Goal: Transaction & Acquisition: Purchase product/service

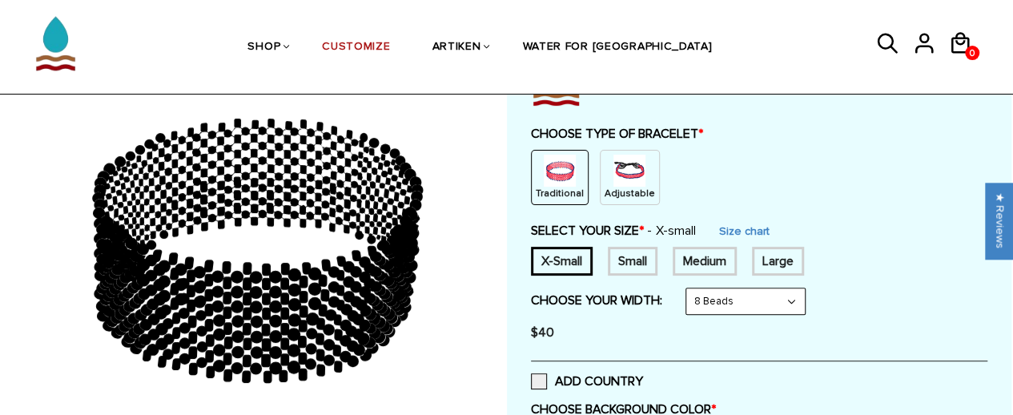
scroll to position [157, 0]
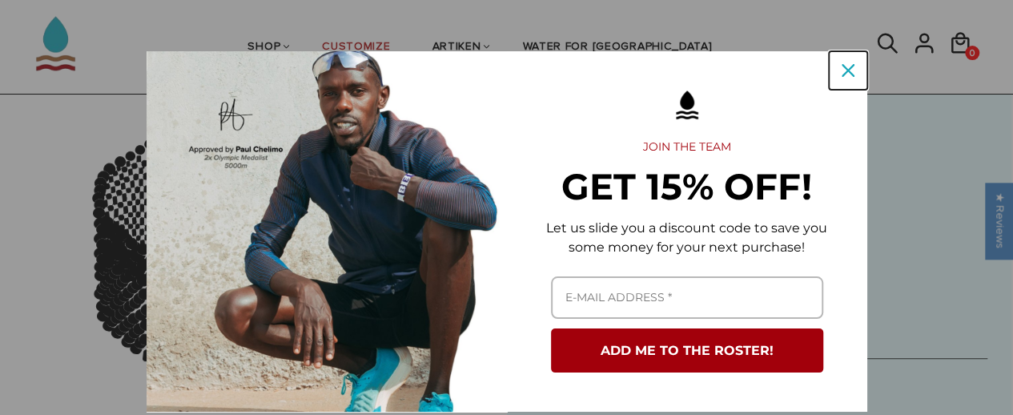
click at [849, 82] on button "Close" at bounding box center [848, 70] width 38 height 38
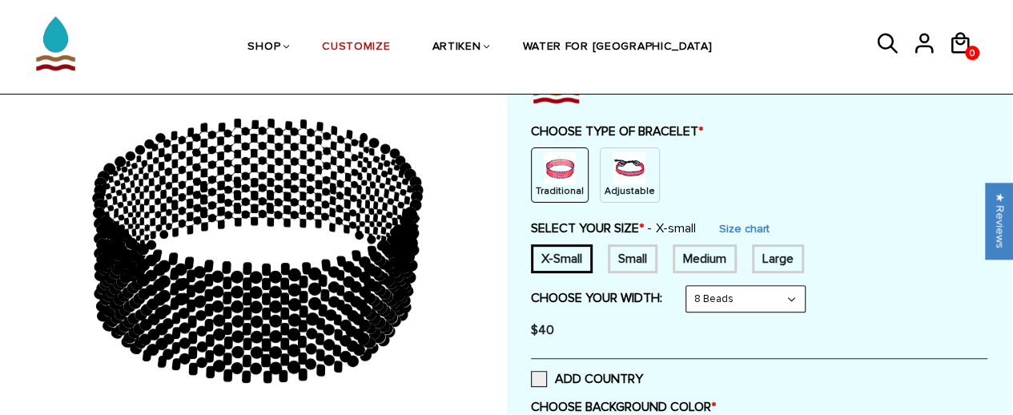
click at [632, 259] on div "Small" at bounding box center [633, 258] width 50 height 29
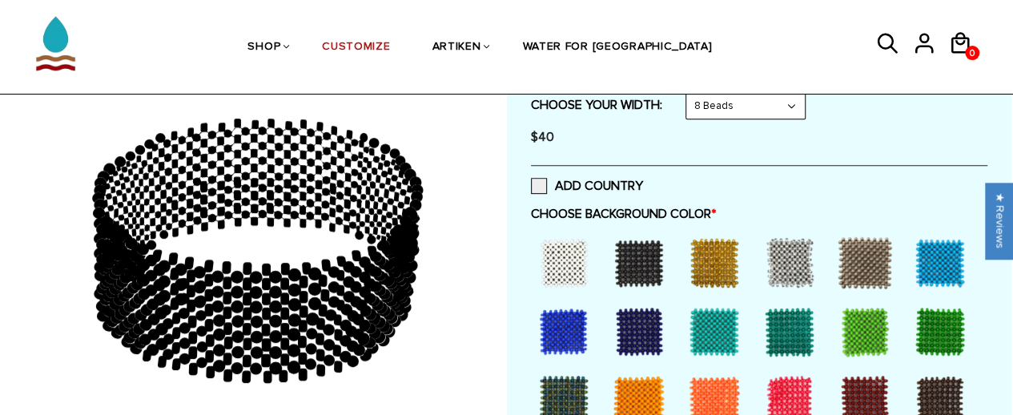
scroll to position [356, 0]
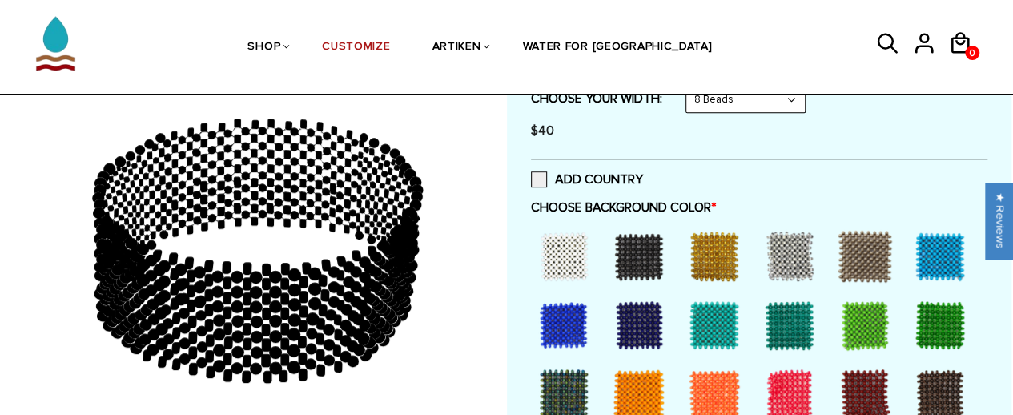
click at [543, 181] on span at bounding box center [539, 179] width 16 height 16
click at [643, 175] on input "ADD COUNTRY" at bounding box center [643, 175] width 0 height 0
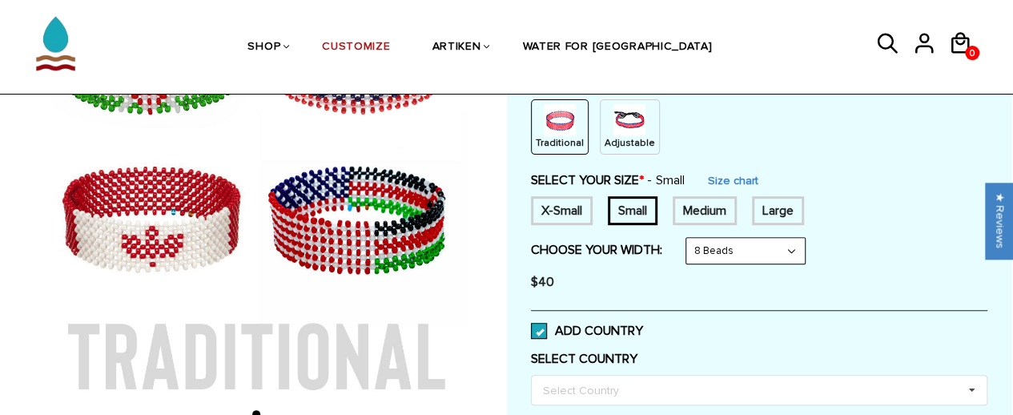
scroll to position [235, 0]
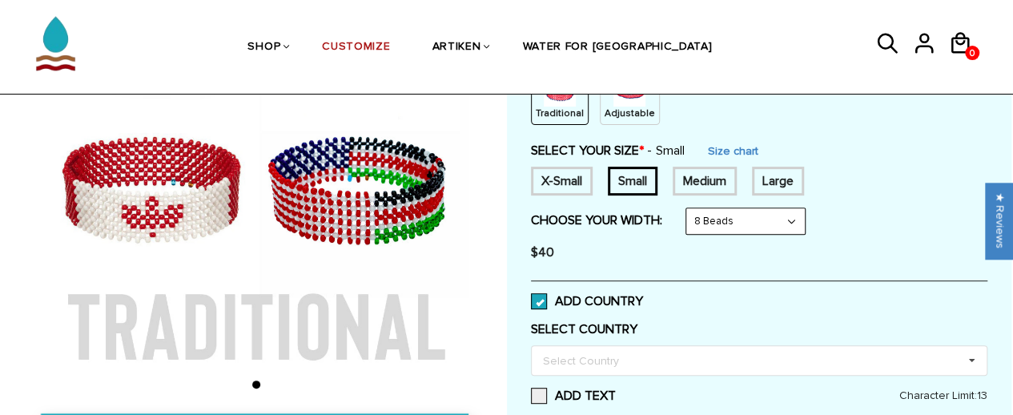
click at [538, 302] on span at bounding box center [539, 301] width 16 height 16
click at [643, 296] on input "ADD COUNTRY" at bounding box center [643, 296] width 0 height 0
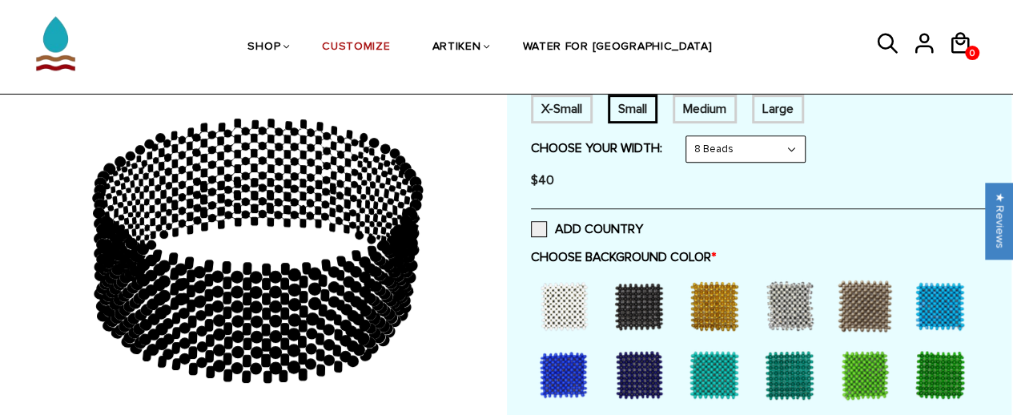
scroll to position [317, 0]
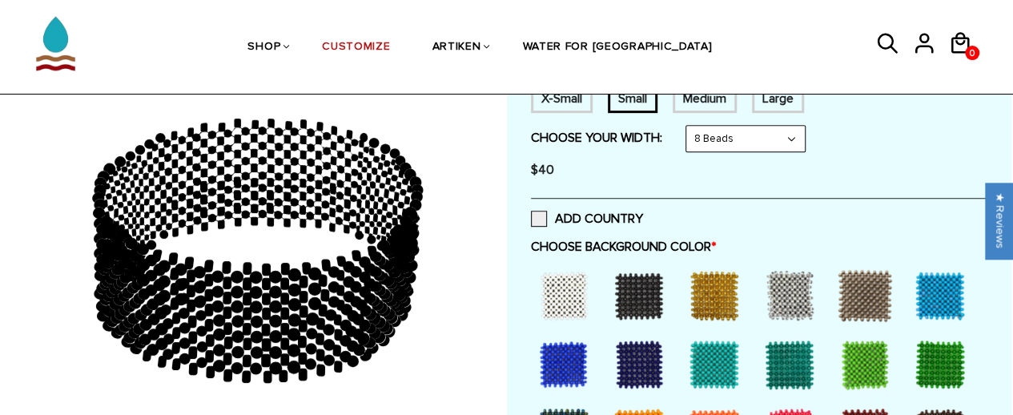
click at [700, 288] on div at bounding box center [714, 295] width 64 height 64
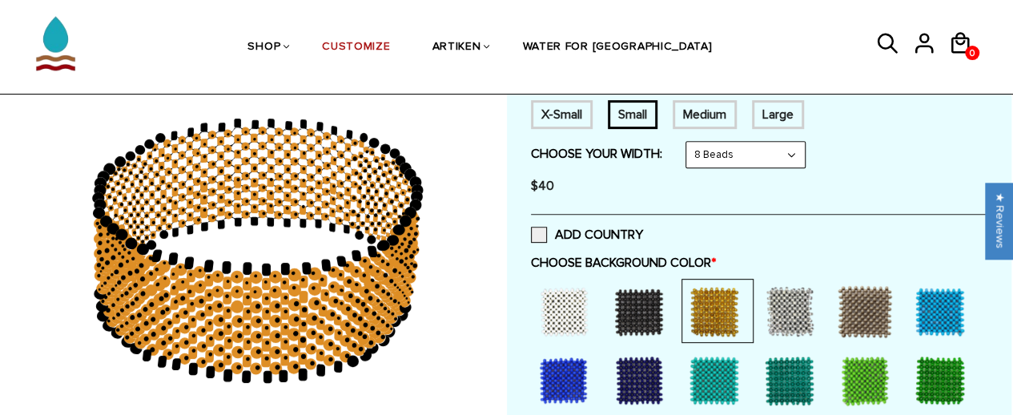
scroll to position [338, 0]
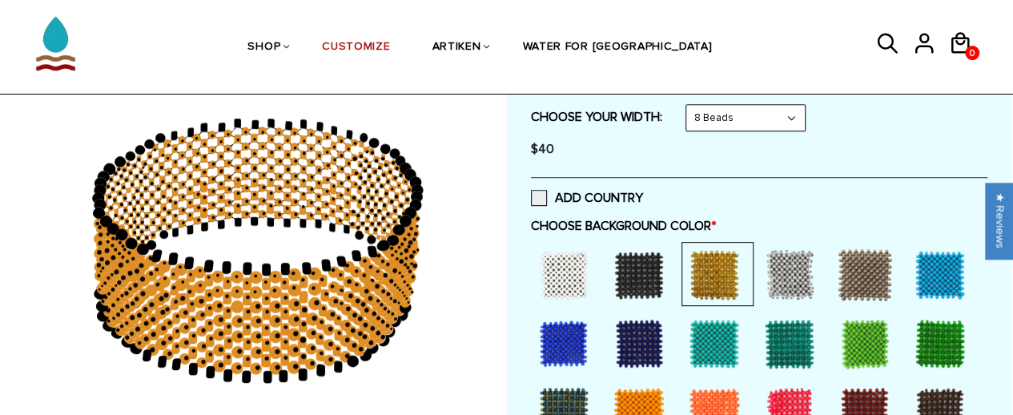
click at [554, 278] on div at bounding box center [564, 275] width 64 height 64
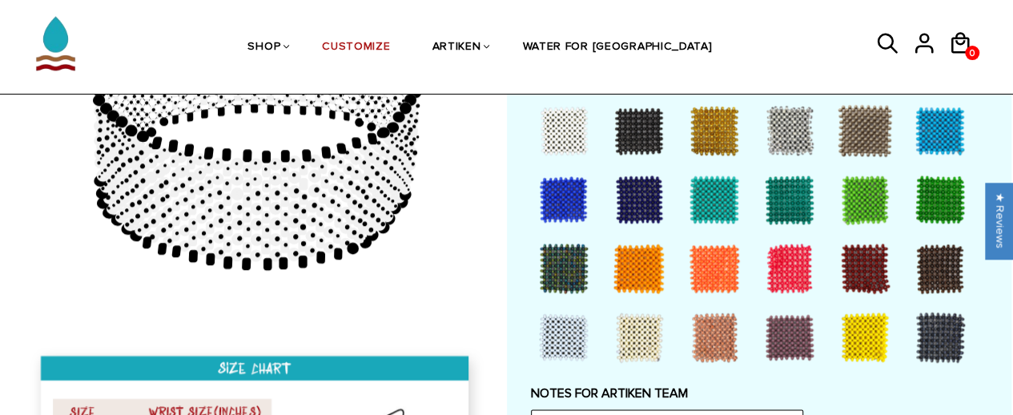
scroll to position [935, 0]
click at [715, 131] on div at bounding box center [714, 130] width 64 height 64
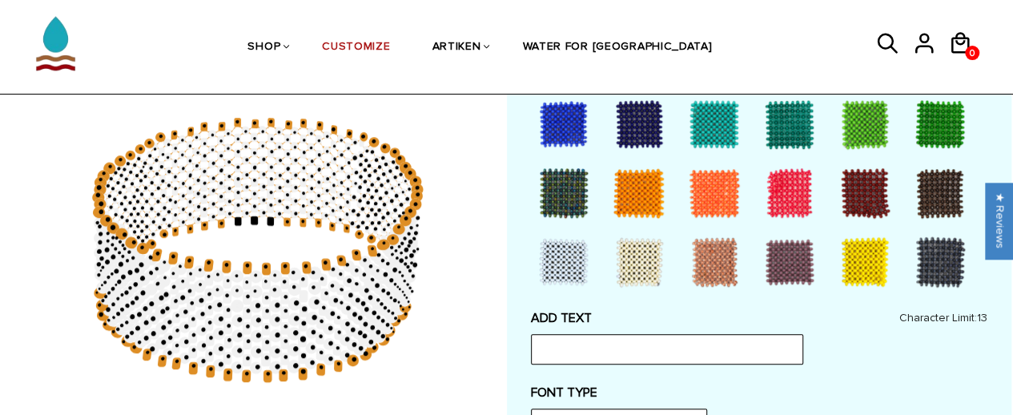
scroll to position [565, 0]
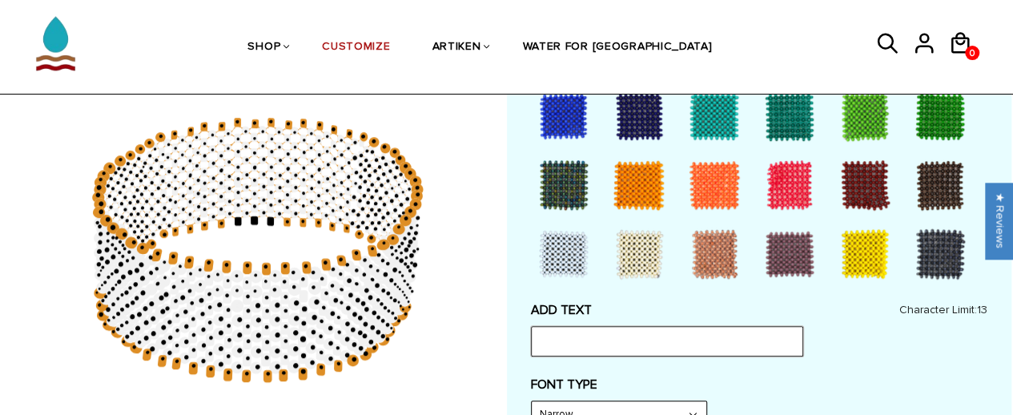
click at [592, 343] on input "text" at bounding box center [667, 341] width 272 height 30
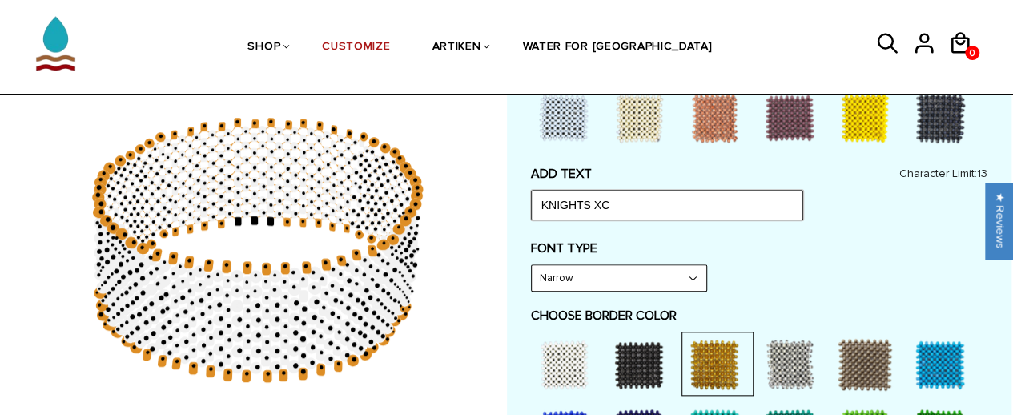
scroll to position [712, 0]
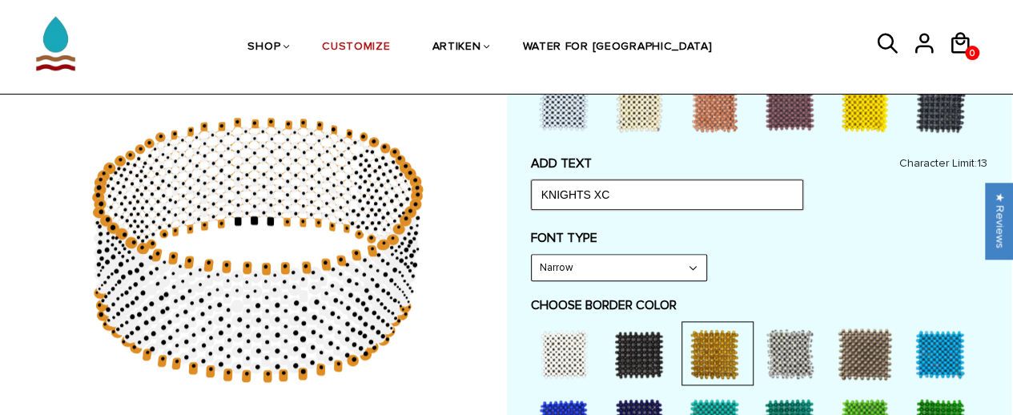
type input "KNIGHTS XC"
click at [680, 271] on select "Narrow Bold" at bounding box center [619, 268] width 175 height 26
click at [532, 255] on select "Narrow Bold" at bounding box center [619, 268] width 175 height 26
click at [682, 269] on select "Narrow Bold" at bounding box center [619, 268] width 175 height 26
select select "Narrow"
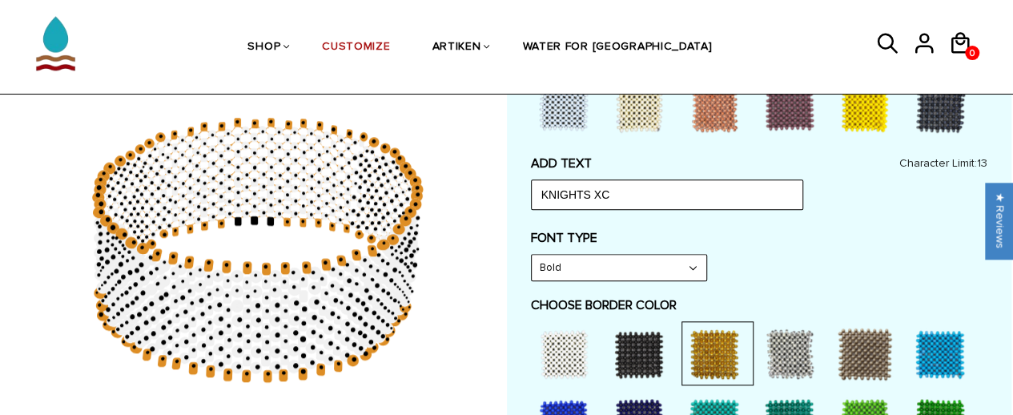
click at [532, 255] on select "Narrow Bold" at bounding box center [619, 268] width 175 height 26
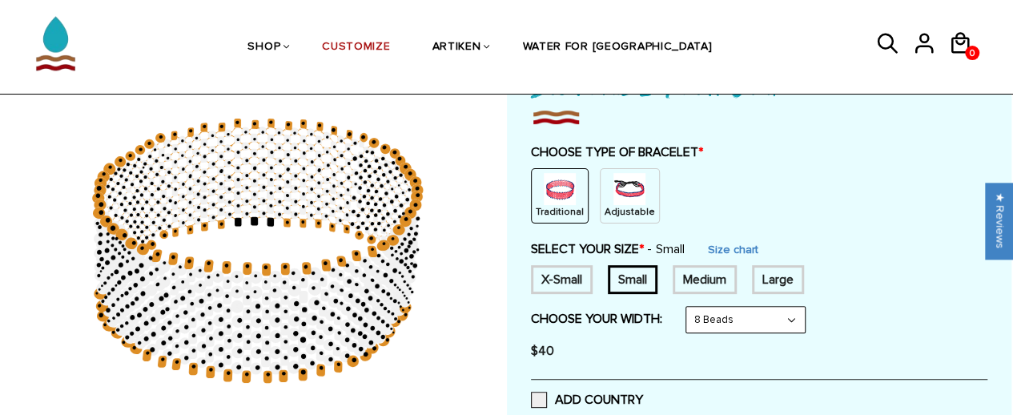
scroll to position [136, 0]
click at [565, 194] on img at bounding box center [560, 189] width 32 height 32
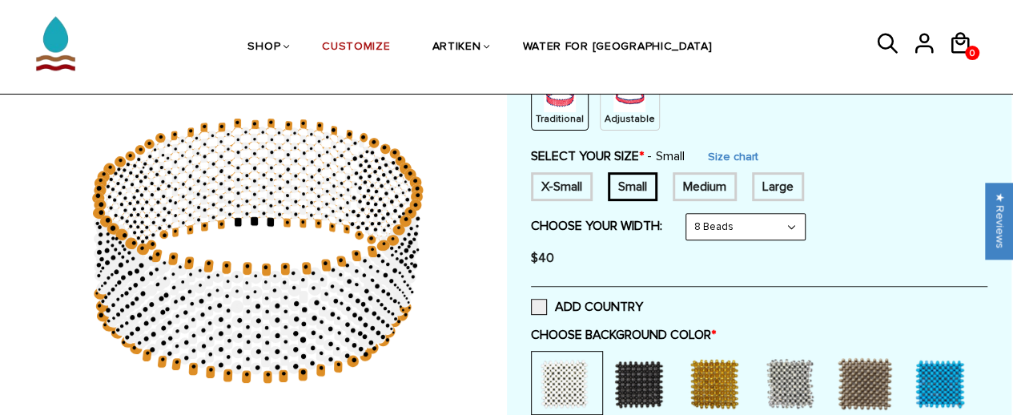
scroll to position [232, 0]
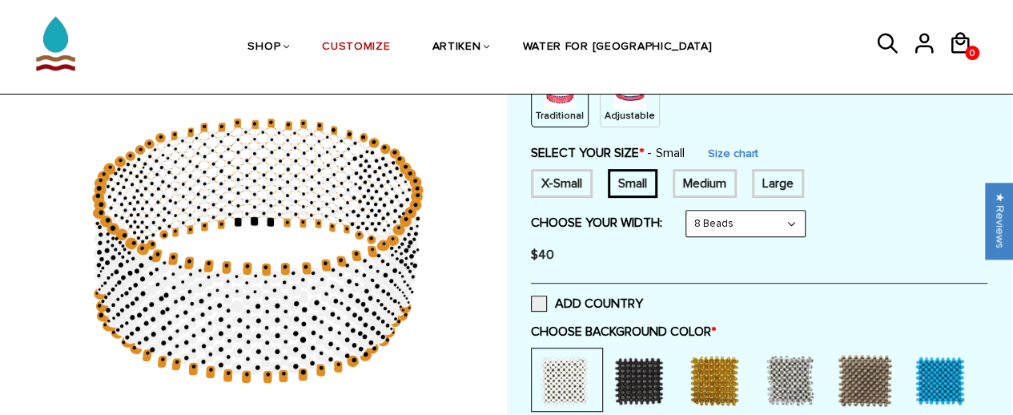
click at [624, 112] on p "Adjustable" at bounding box center [629, 116] width 50 height 14
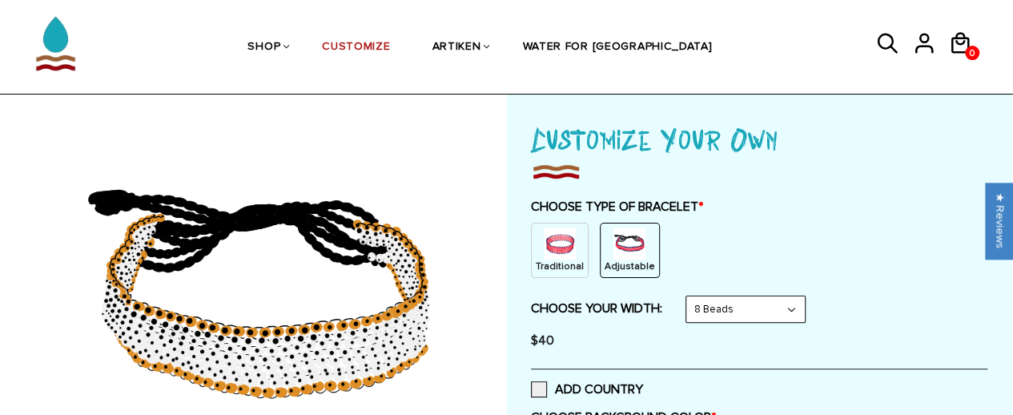
scroll to position [86, 0]
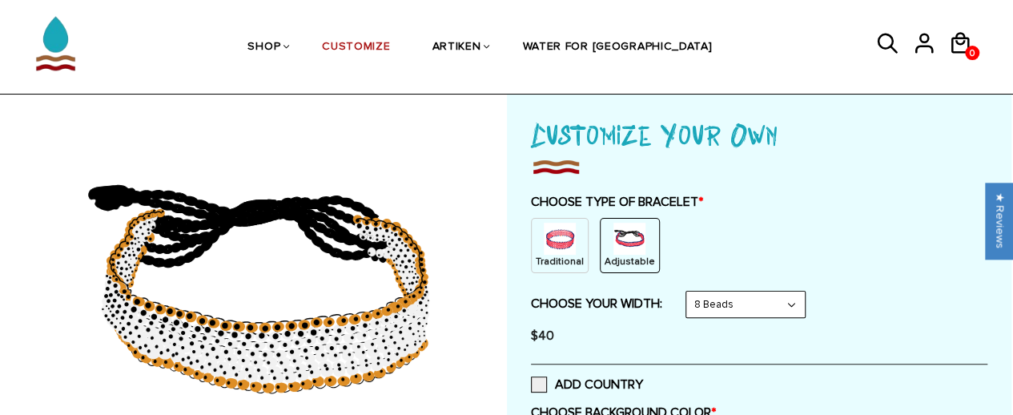
click at [556, 244] on img at bounding box center [560, 239] width 32 height 32
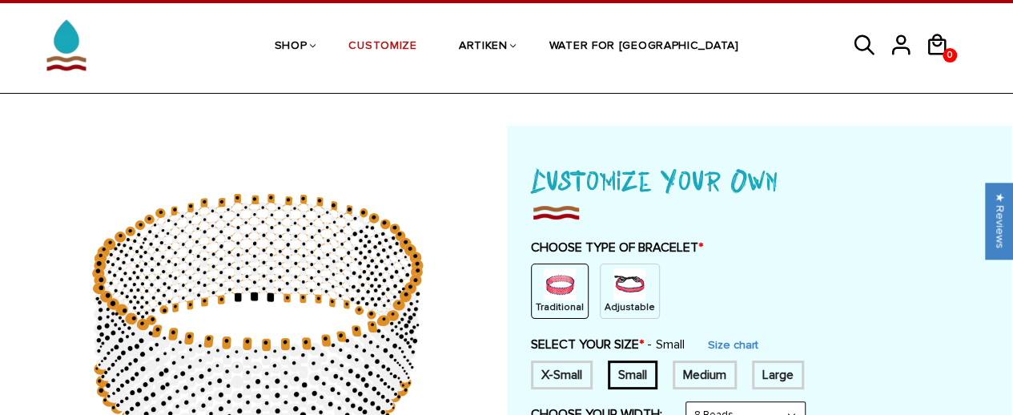
scroll to position [0, 0]
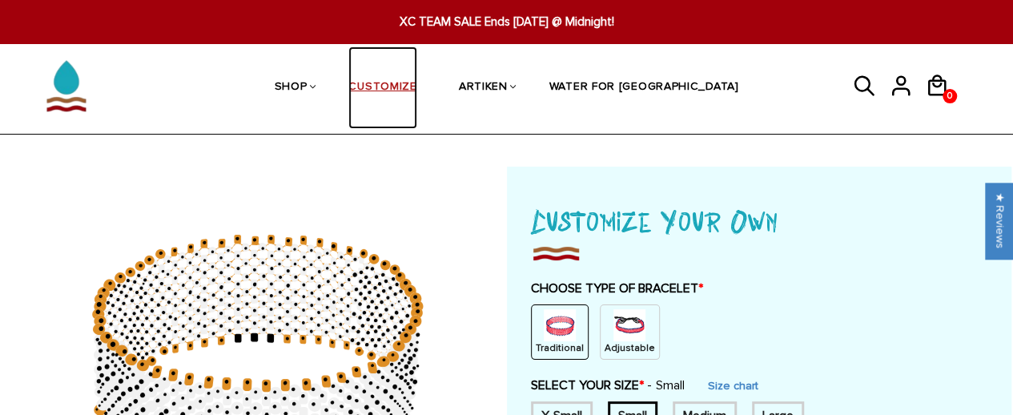
click at [416, 85] on link "CUSTOMIZE" at bounding box center [382, 87] width 68 height 82
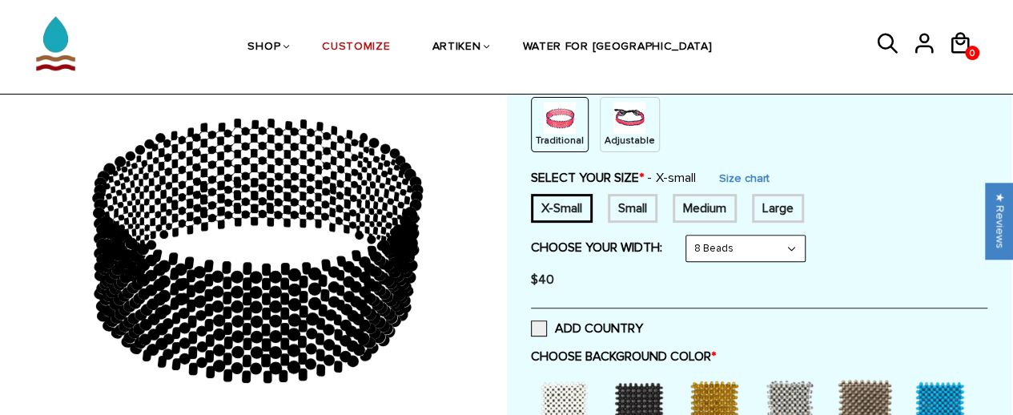
scroll to position [208, 0]
click at [629, 207] on div "Small" at bounding box center [633, 207] width 50 height 29
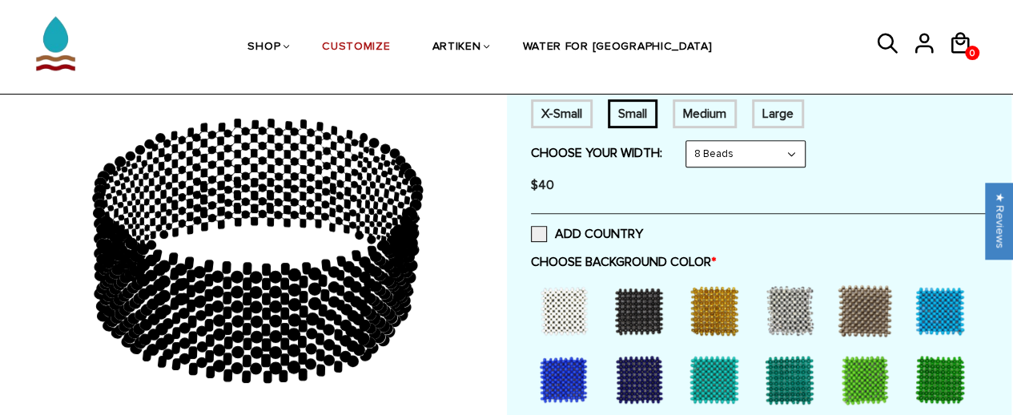
scroll to position [310, 0]
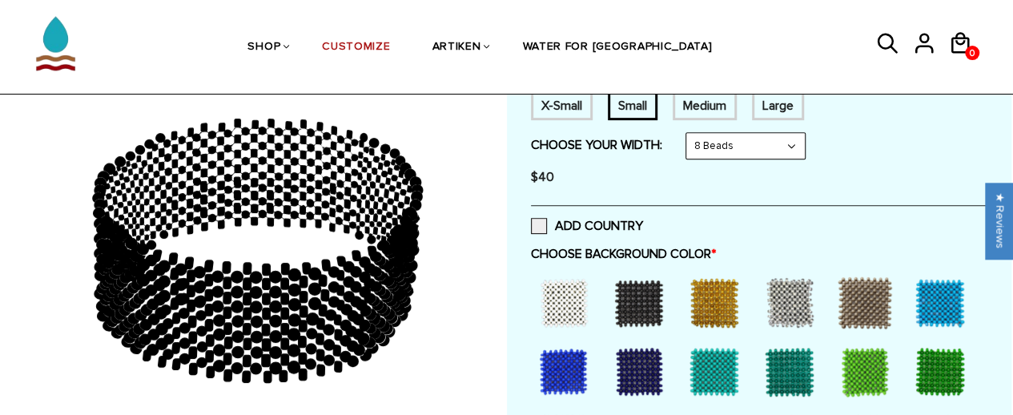
click at [705, 301] on div at bounding box center [714, 303] width 64 height 64
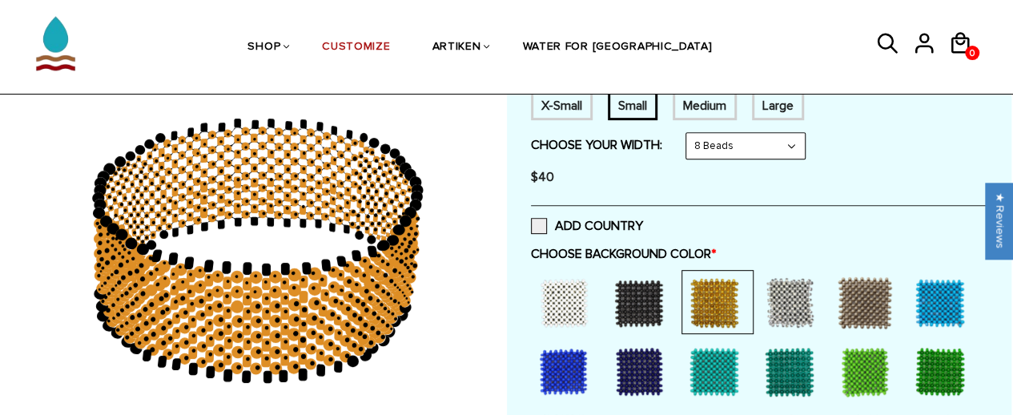
click at [559, 302] on div at bounding box center [564, 303] width 64 height 64
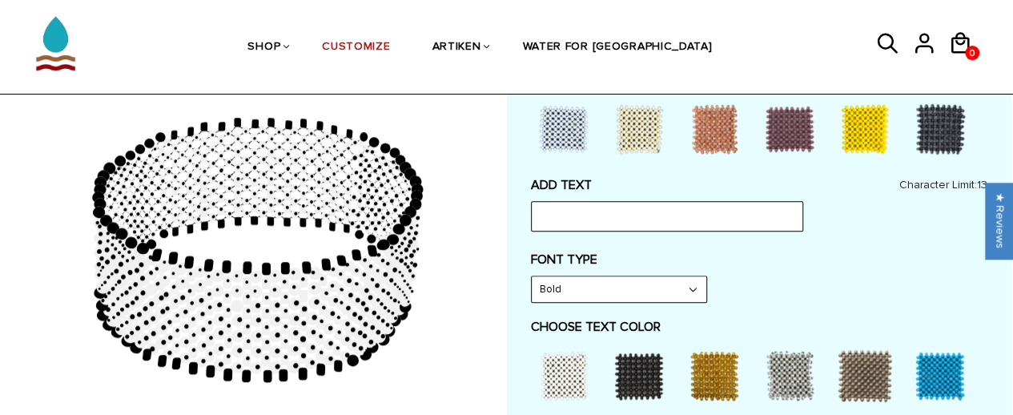
scroll to position [693, 0]
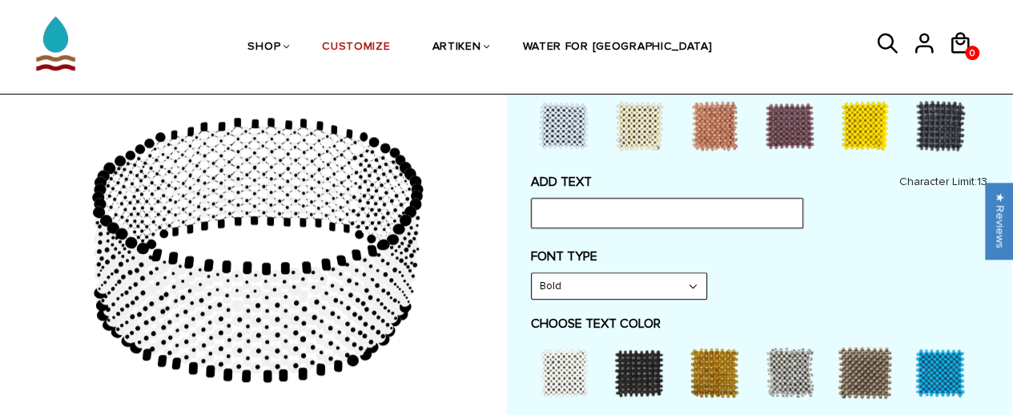
click at [583, 211] on input "text" at bounding box center [667, 213] width 272 height 30
type input "KNIGHTS XC"
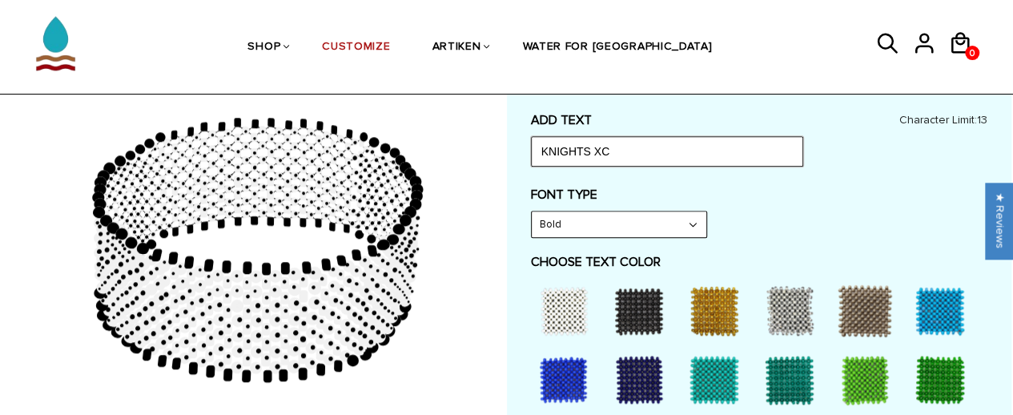
scroll to position [770, 0]
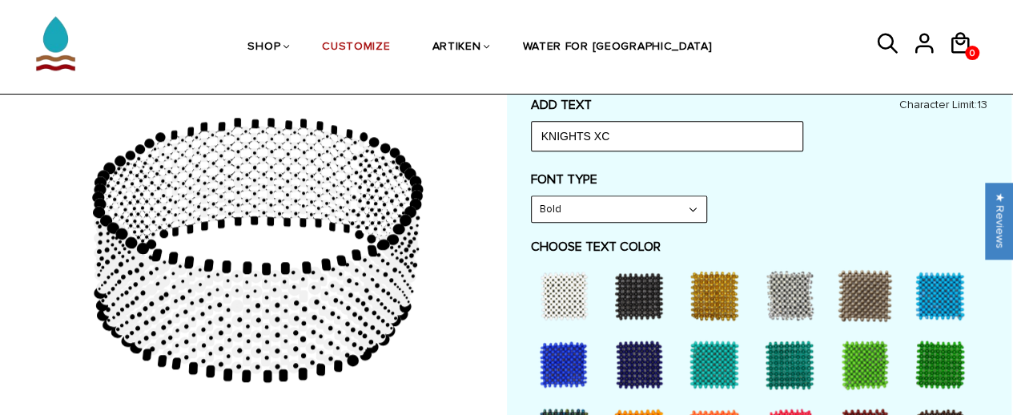
click at [638, 365] on div at bounding box center [639, 364] width 64 height 64
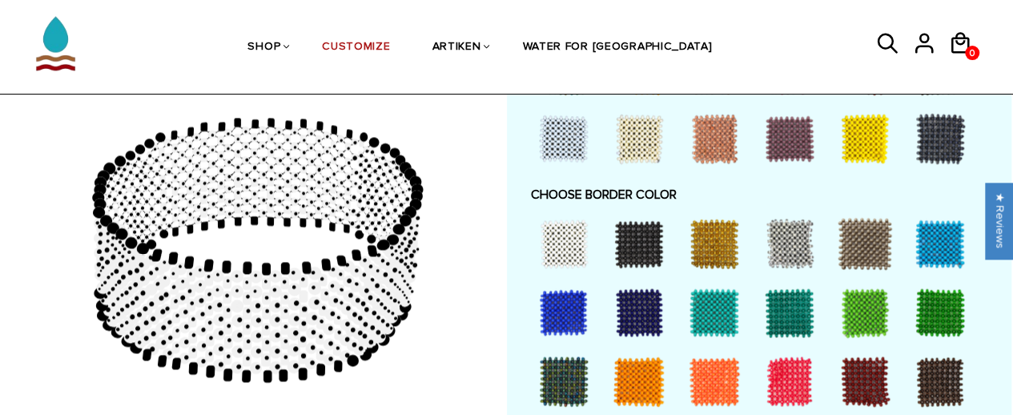
scroll to position [1134, 0]
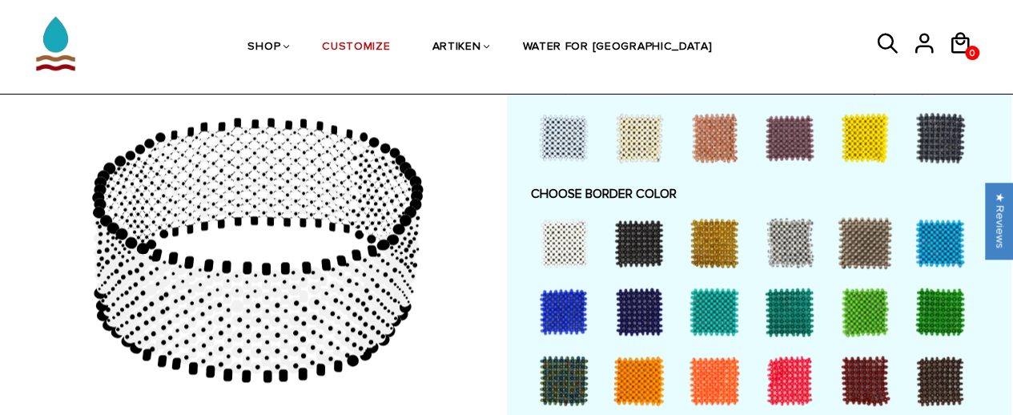
click at [717, 252] on div at bounding box center [714, 243] width 64 height 64
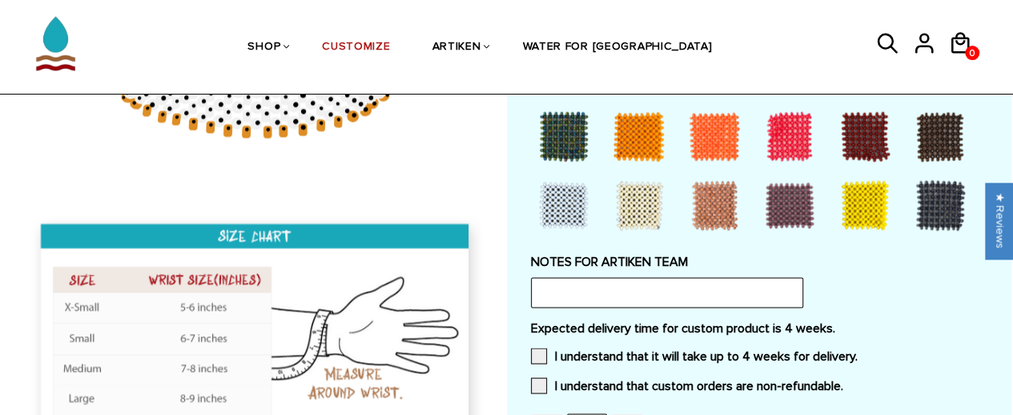
scroll to position [1411, 0]
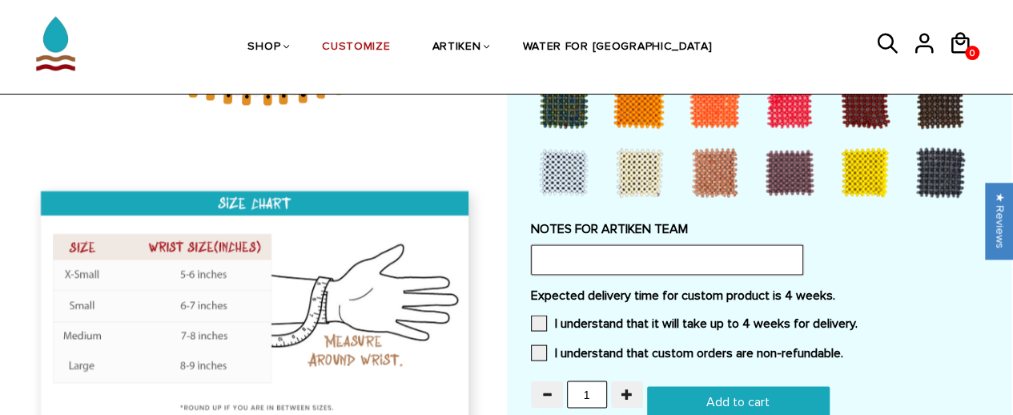
click at [557, 256] on input "text" at bounding box center [667, 259] width 272 height 30
paste input "School colors are Vegas gold, navy and white. I am placing orders for 3 differe…"
click at [788, 255] on input "School colors are Vegas gold, navy and white. I am placing orders for 3 differe…" at bounding box center [667, 259] width 272 height 30
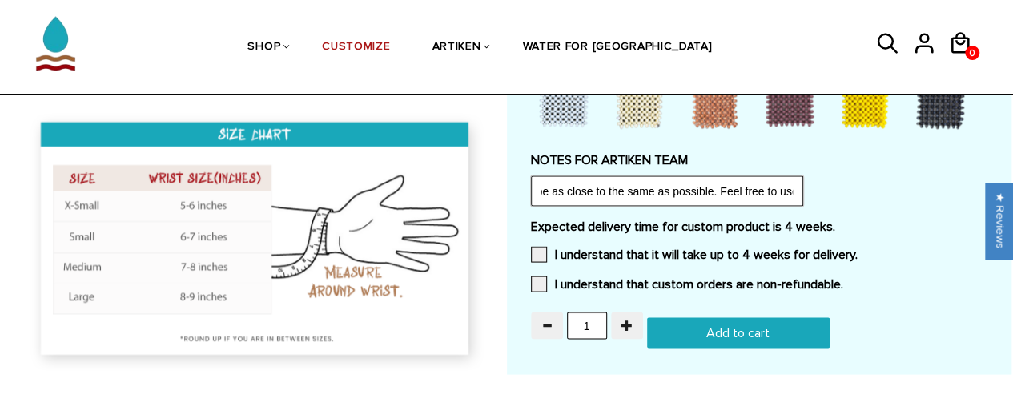
scroll to position [1483, 0]
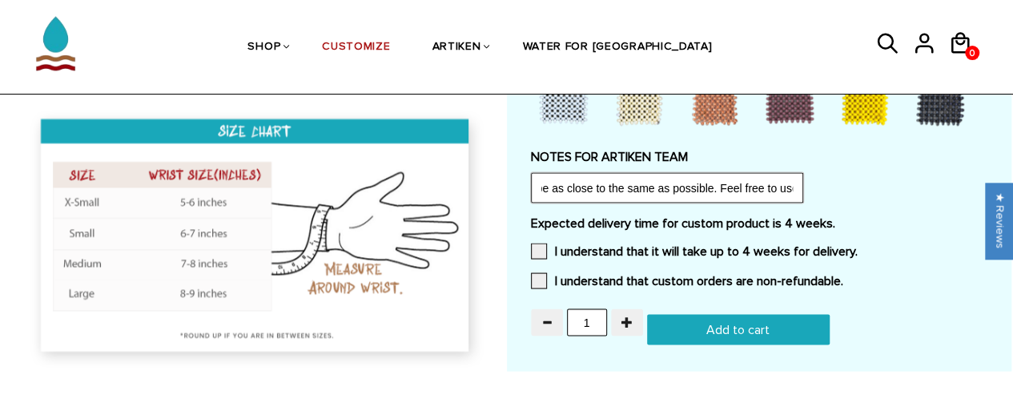
type input "School colors are Vegas gold, navy and white. I am placing orders for 3 differe…"
click at [540, 247] on span at bounding box center [539, 251] width 16 height 16
click at [857, 246] on input "I understand that it will take up to 4 weeks for delivery." at bounding box center [857, 246] width 0 height 0
click at [538, 282] on span at bounding box center [539, 280] width 16 height 16
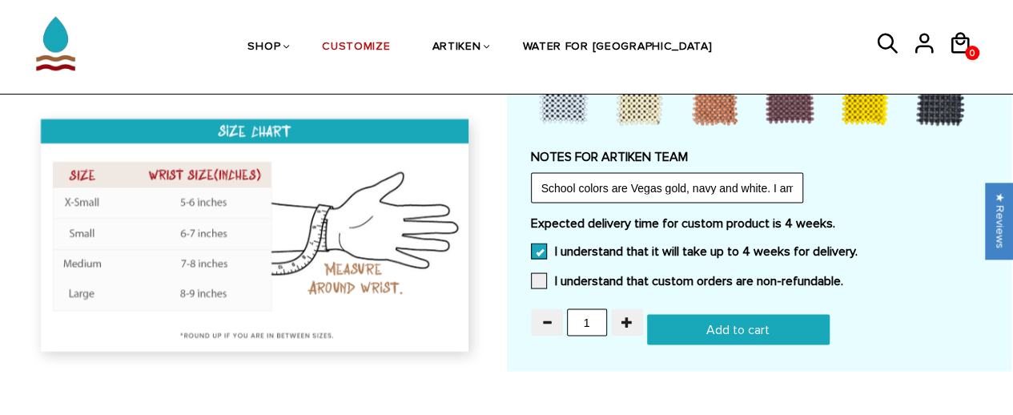
click at [843, 275] on input "I understand that custom orders are non-refundable." at bounding box center [843, 275] width 0 height 0
click at [623, 325] on button "button" at bounding box center [627, 321] width 32 height 27
click at [627, 318] on span "button" at bounding box center [626, 320] width 11 height 11
click at [627, 323] on button "button" at bounding box center [627, 321] width 32 height 27
click at [628, 324] on button "button" at bounding box center [627, 321] width 32 height 27
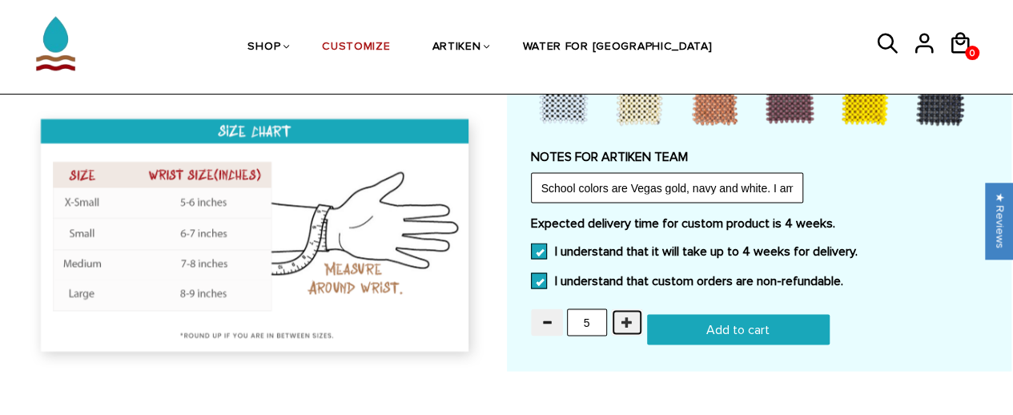
click at [629, 323] on span "button" at bounding box center [626, 320] width 11 height 11
click at [629, 324] on button "button" at bounding box center [627, 321] width 32 height 27
click at [632, 319] on button "button" at bounding box center [627, 321] width 32 height 27
click at [624, 317] on span "button" at bounding box center [626, 320] width 11 height 11
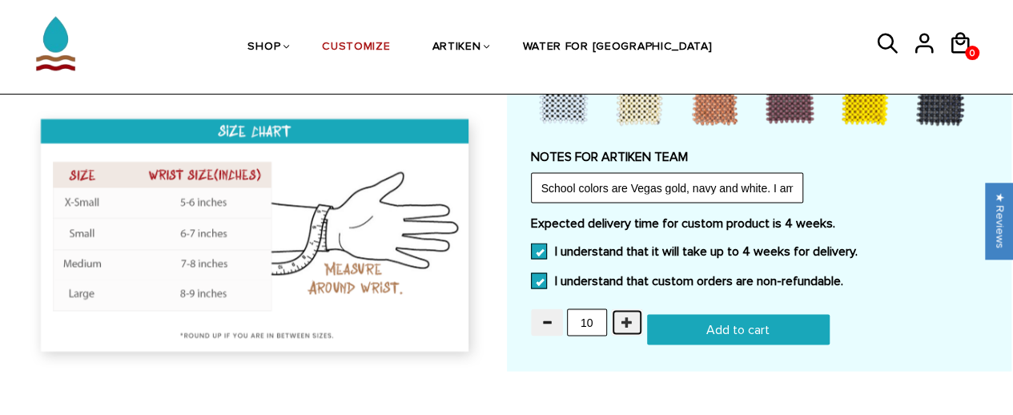
click at [628, 316] on span "button" at bounding box center [626, 320] width 11 height 11
click at [619, 320] on button "button" at bounding box center [627, 321] width 32 height 27
click at [621, 320] on span "button" at bounding box center [626, 320] width 11 height 11
type input "13"
click at [716, 323] on input "Add to cart" at bounding box center [738, 329] width 183 height 30
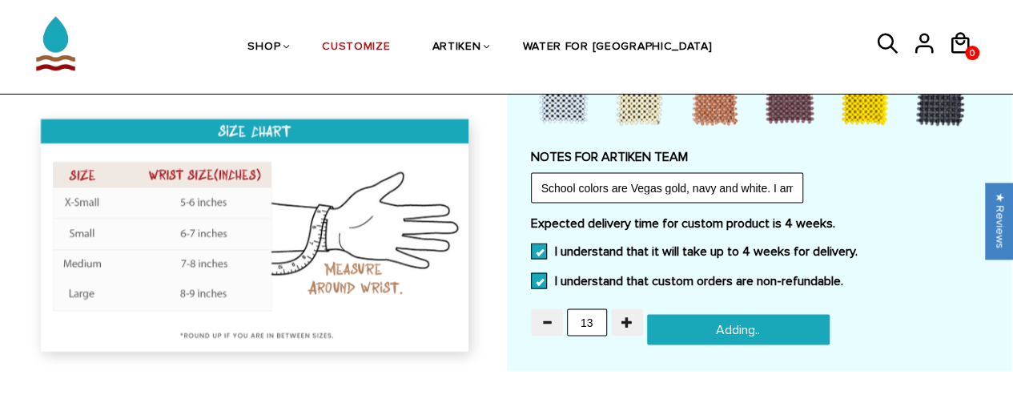
type input "Add to cart"
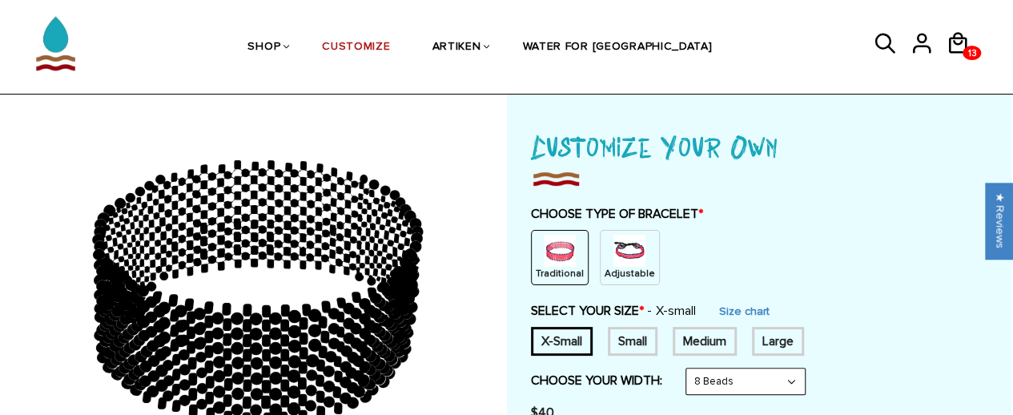
scroll to position [75, 0]
click at [696, 337] on div "Medium" at bounding box center [704, 340] width 64 height 29
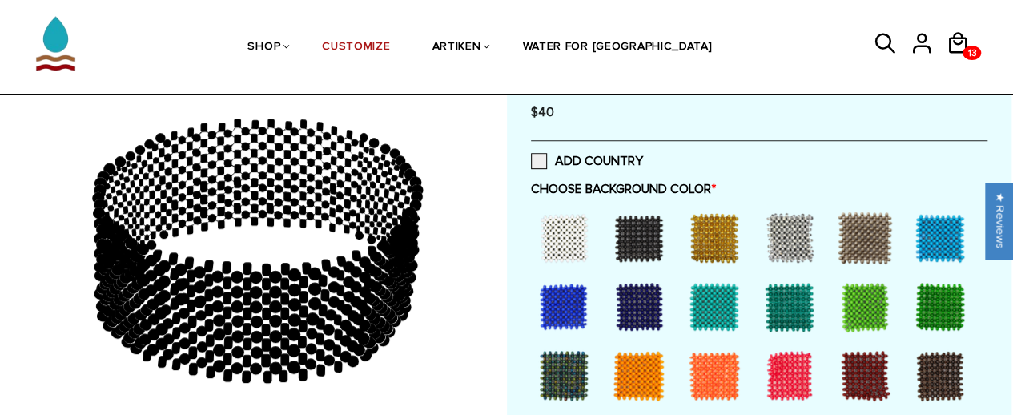
scroll to position [379, 0]
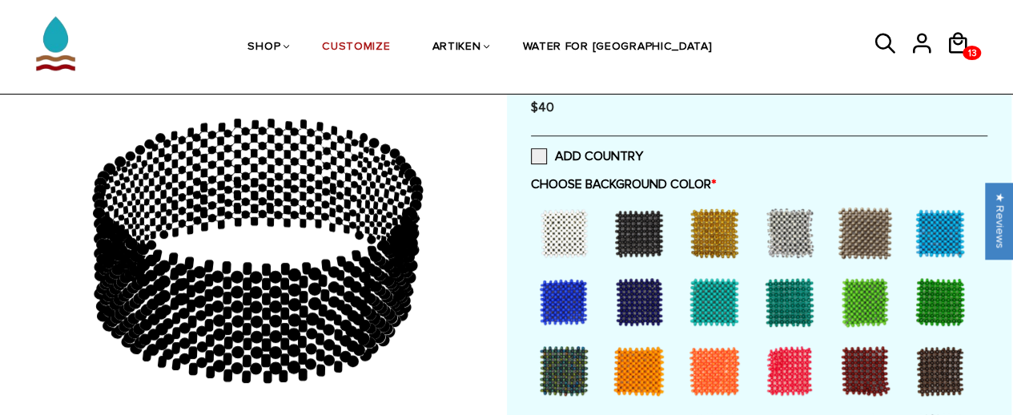
click at [568, 245] on div at bounding box center [564, 233] width 64 height 64
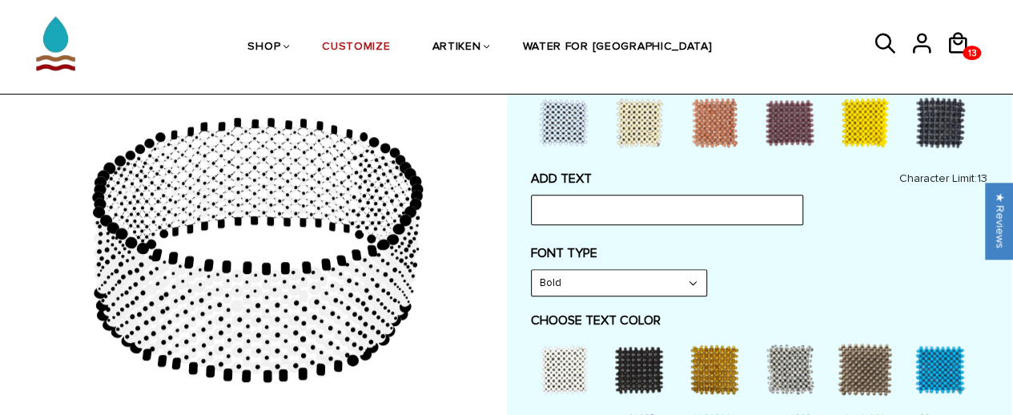
scroll to position [696, 0]
click at [574, 210] on input "text" at bounding box center [667, 210] width 272 height 30
type input "KNIGHTS XC"
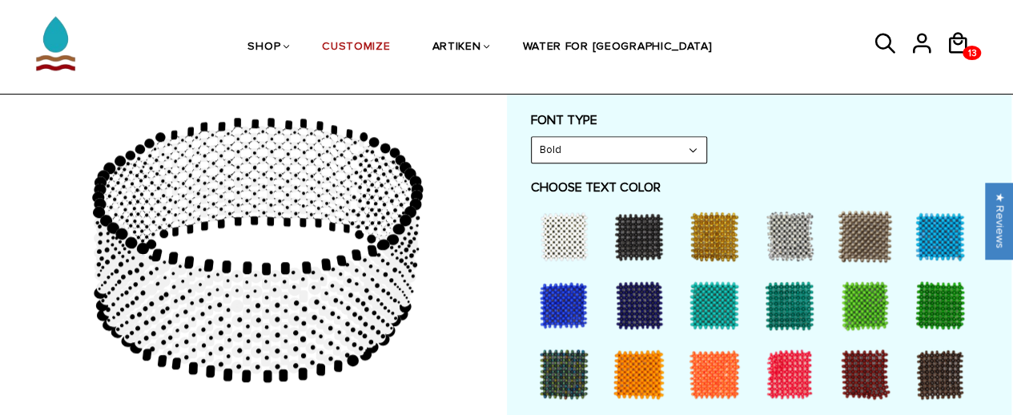
scroll to position [836, 0]
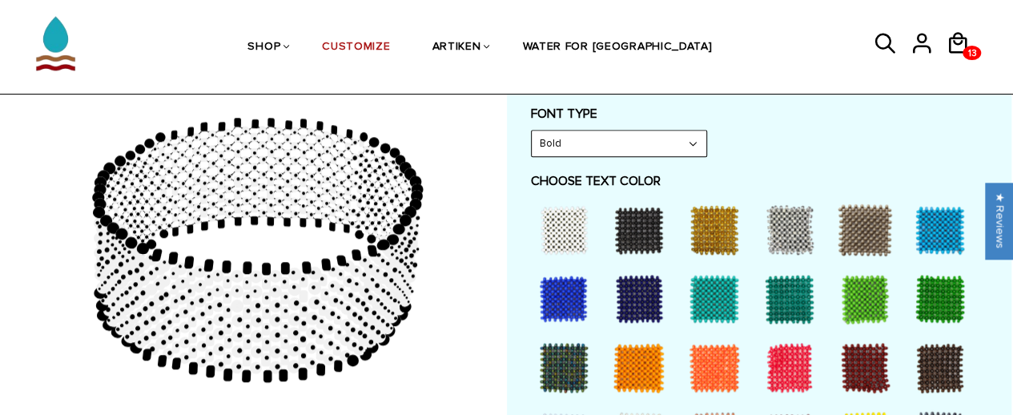
click at [637, 304] on div at bounding box center [639, 299] width 64 height 64
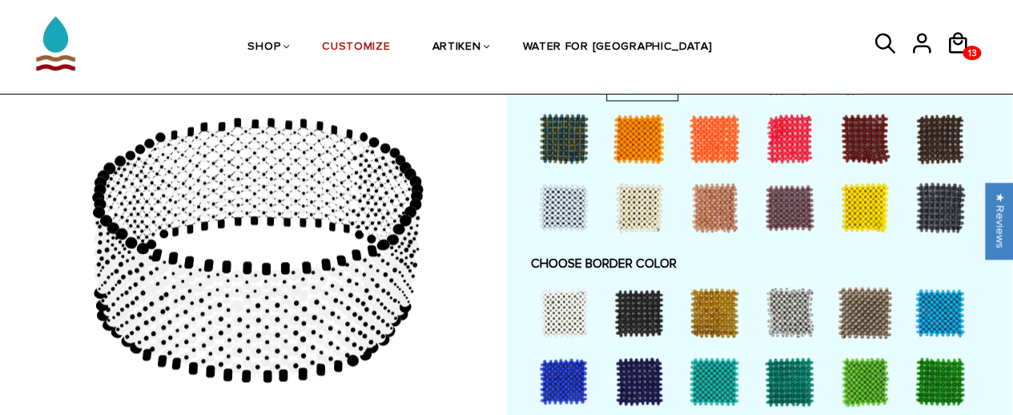
scroll to position [1114, 0]
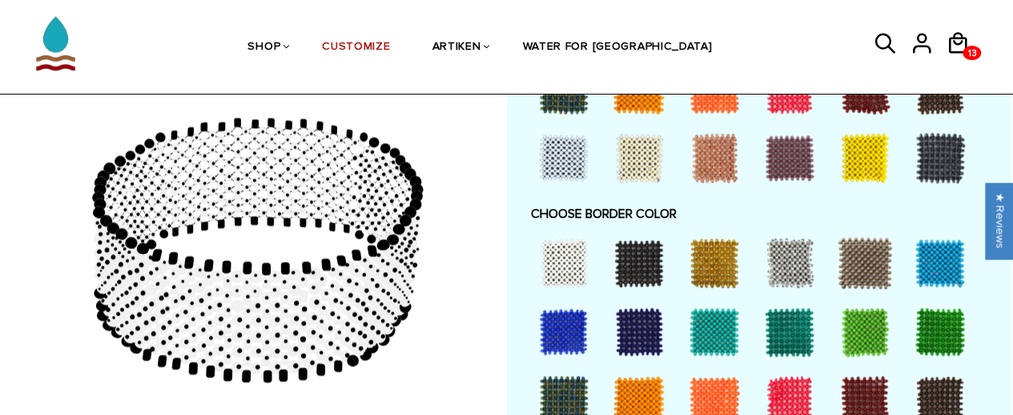
click at [712, 267] on div at bounding box center [714, 263] width 64 height 64
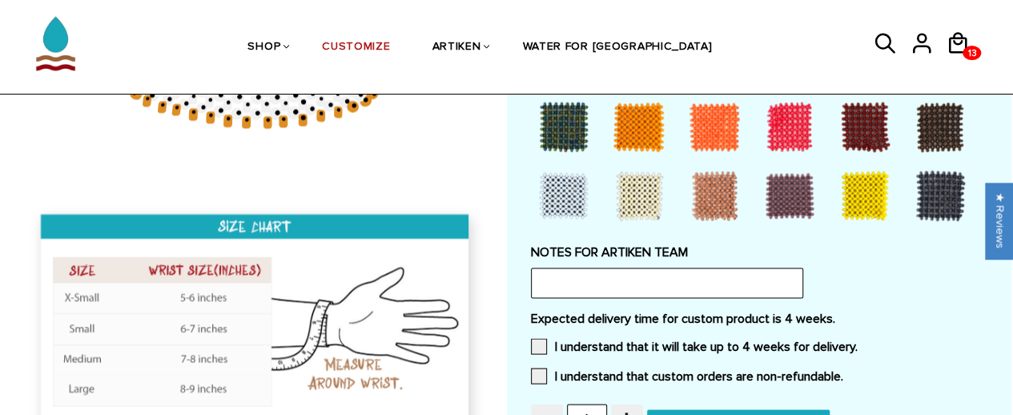
scroll to position [1390, 0]
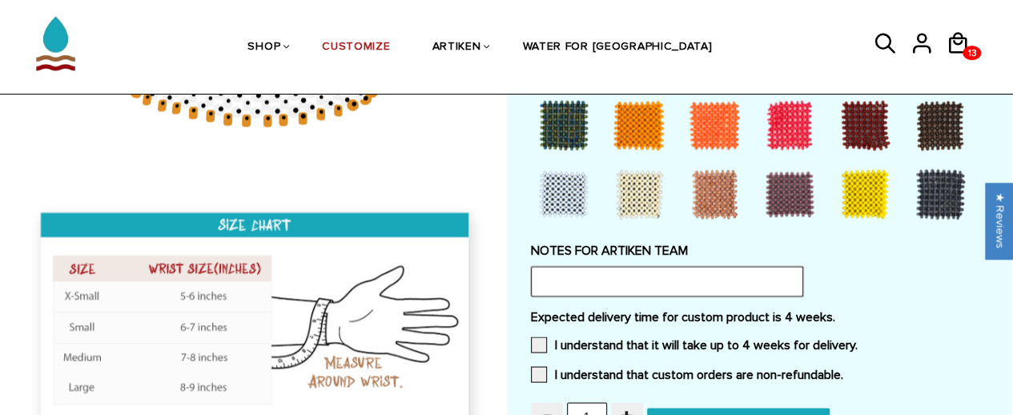
click at [556, 276] on input "text" at bounding box center [667, 281] width 272 height 30
paste input "School colors are Vegas gold, navy and white. I am placing orders for 3 differe…"
click at [696, 281] on input "School colors are Vegas gold, navy and white. I am placing orders for 3 differe…" at bounding box center [667, 281] width 272 height 30
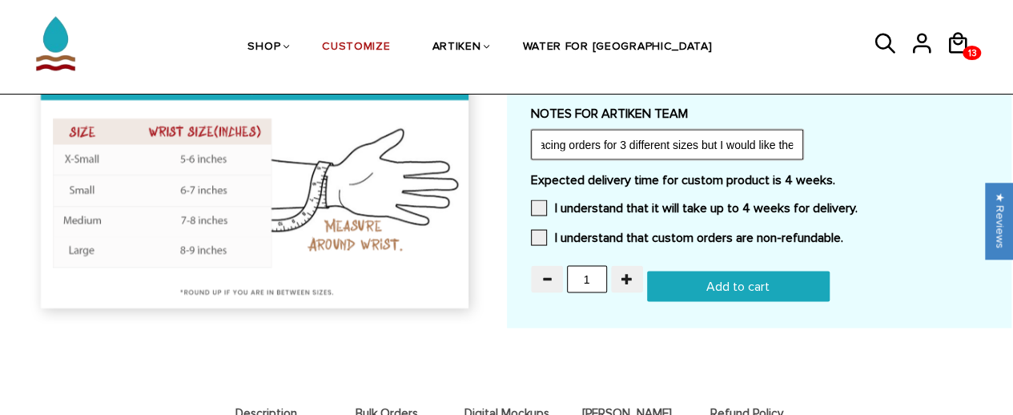
scroll to position [1543, 0]
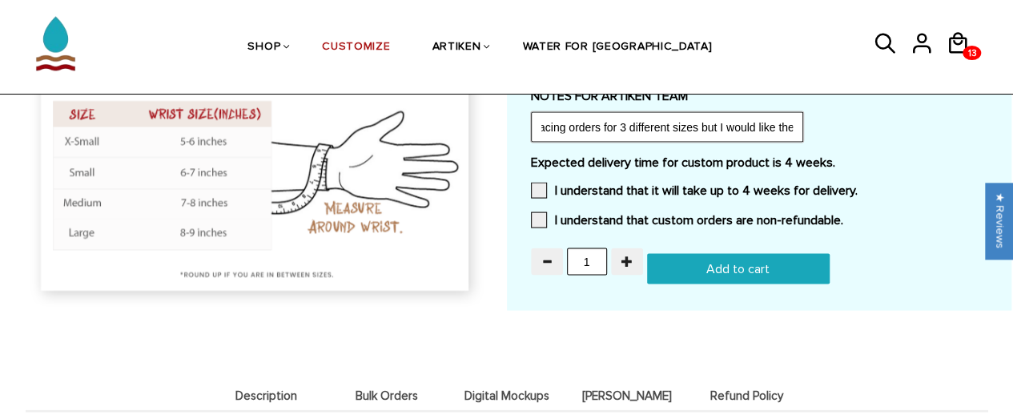
type input "School colors are Vegas gold, navy and white. I am placing orders for 3 differe…"
click at [624, 264] on button "button" at bounding box center [627, 261] width 32 height 27
click at [628, 259] on span "button" at bounding box center [626, 260] width 11 height 11
click at [628, 257] on span "button" at bounding box center [626, 260] width 11 height 11
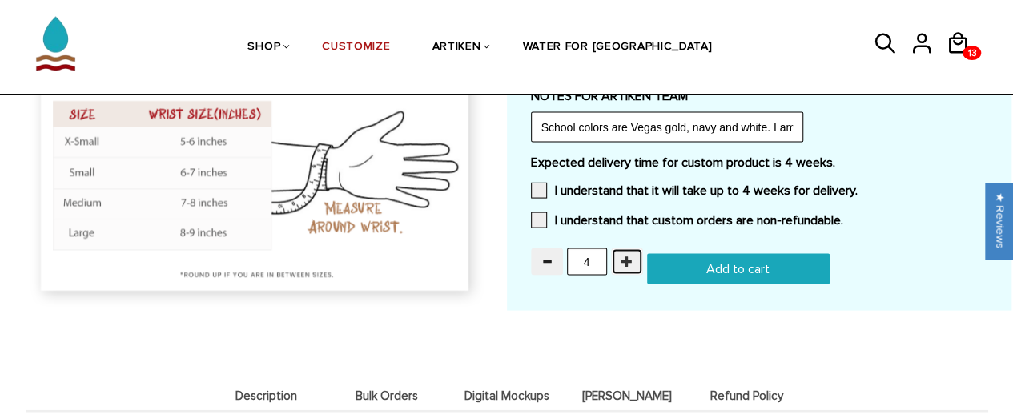
click at [632, 256] on button "button" at bounding box center [627, 261] width 32 height 27
click at [628, 261] on span "button" at bounding box center [626, 260] width 11 height 11
click at [627, 264] on button "button" at bounding box center [627, 261] width 32 height 27
click at [625, 264] on button "button" at bounding box center [627, 261] width 32 height 27
click at [625, 267] on button "button" at bounding box center [627, 261] width 32 height 27
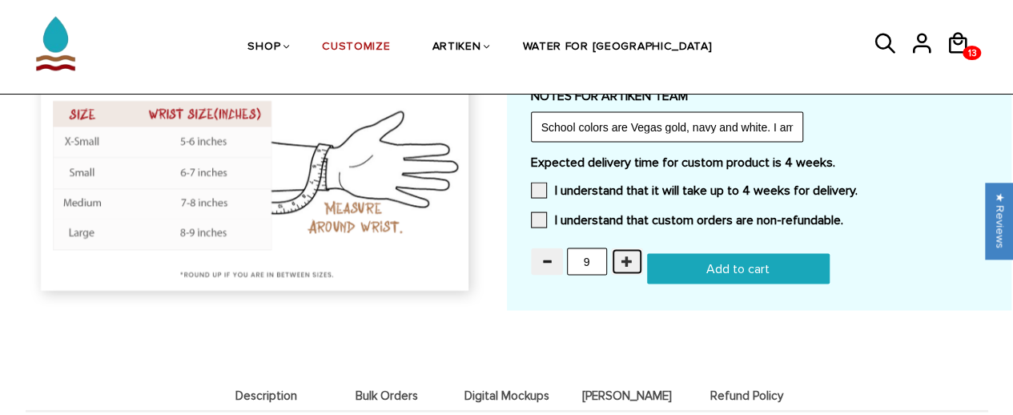
click at [628, 263] on span "button" at bounding box center [626, 260] width 11 height 11
click at [625, 266] on button "button" at bounding box center [627, 261] width 32 height 27
click at [632, 259] on button "button" at bounding box center [627, 261] width 32 height 27
click at [633, 262] on button "button" at bounding box center [627, 261] width 32 height 27
click at [556, 259] on button "button" at bounding box center [547, 261] width 32 height 27
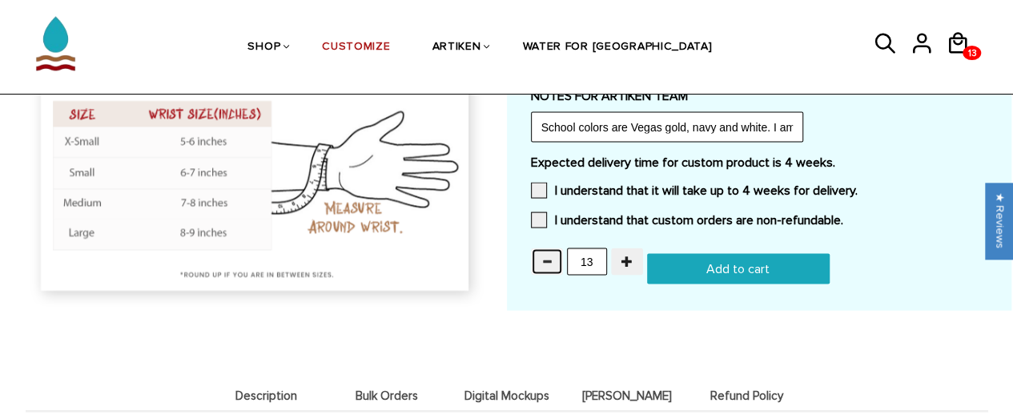
type input "12"
click at [716, 271] on input "Add to cart" at bounding box center [738, 269] width 183 height 30
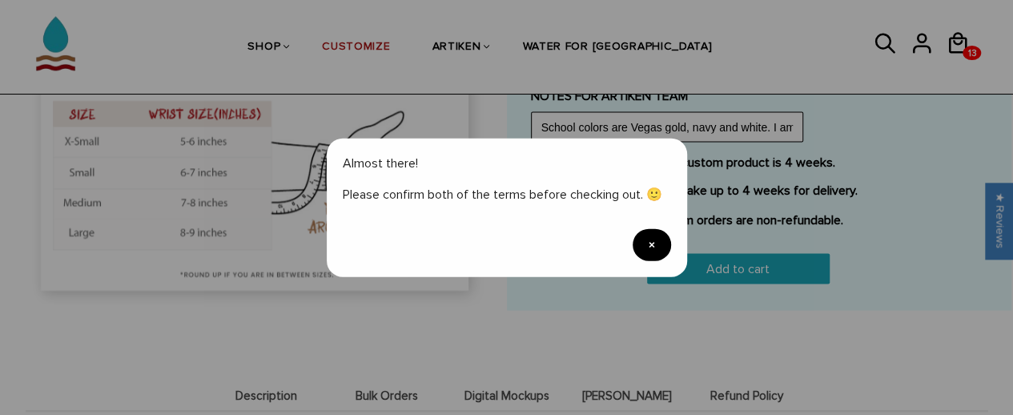
click at [650, 247] on span "×" at bounding box center [651, 244] width 38 height 32
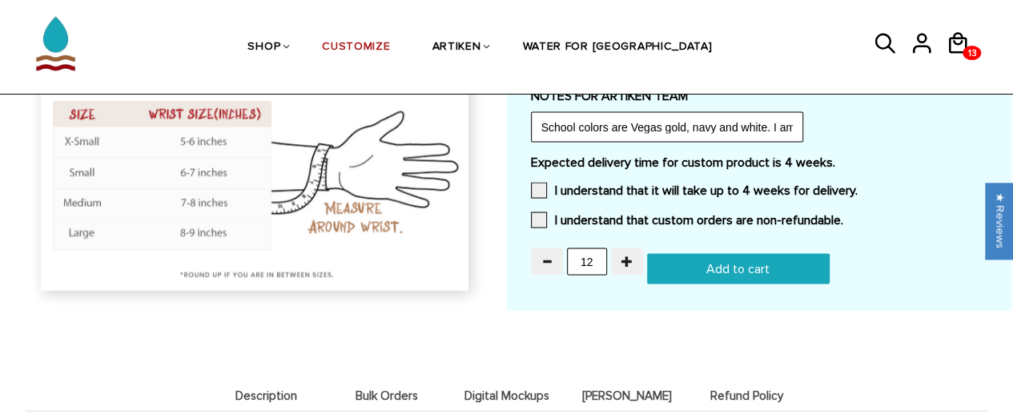
click at [540, 189] on span at bounding box center [539, 191] width 16 height 16
click at [857, 186] on input "I understand that it will take up to 4 weeks for delivery." at bounding box center [857, 186] width 0 height 0
click at [536, 220] on span at bounding box center [539, 220] width 16 height 16
click at [843, 215] on input "I understand that custom orders are non-refundable." at bounding box center [843, 215] width 0 height 0
click at [752, 274] on input "Add to cart" at bounding box center [738, 269] width 183 height 30
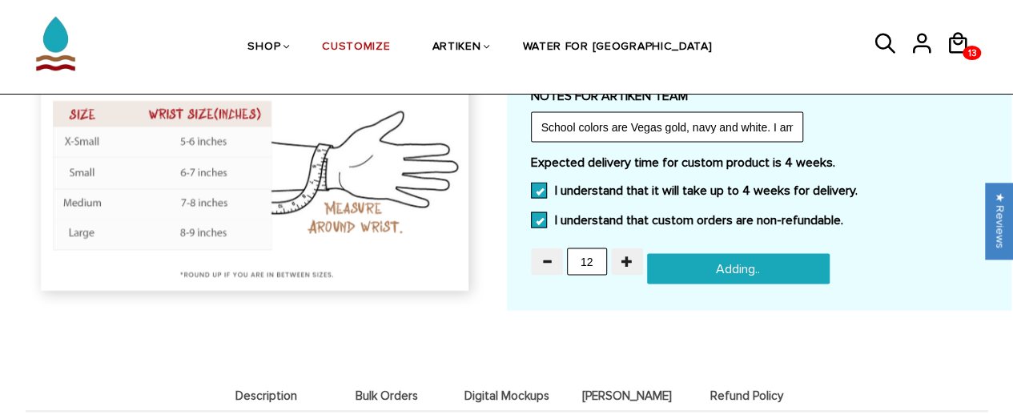
type input "Add to cart"
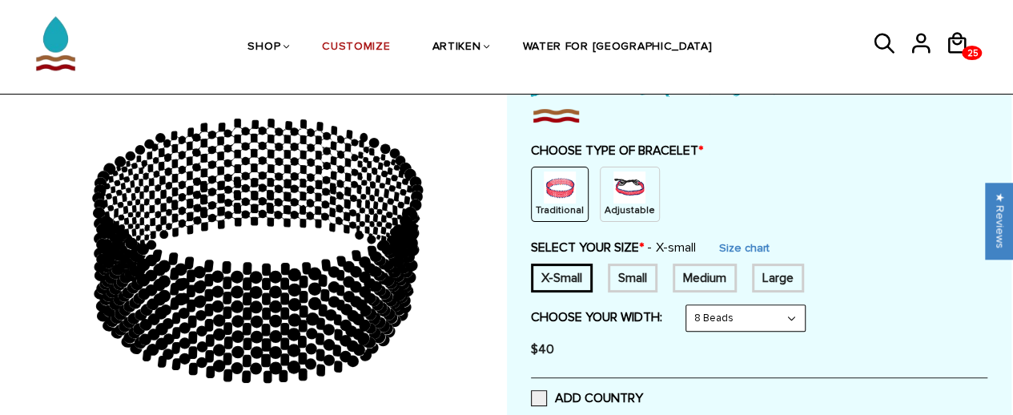
scroll to position [141, 0]
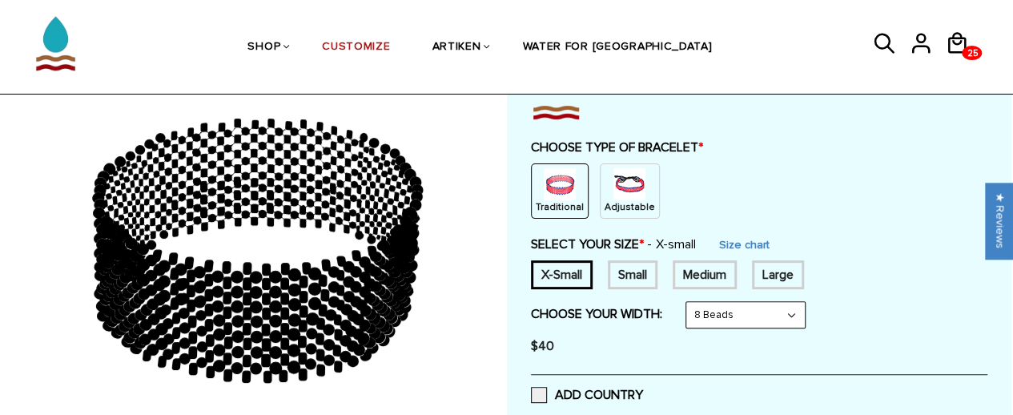
click at [777, 272] on div "Large" at bounding box center [778, 274] width 52 height 29
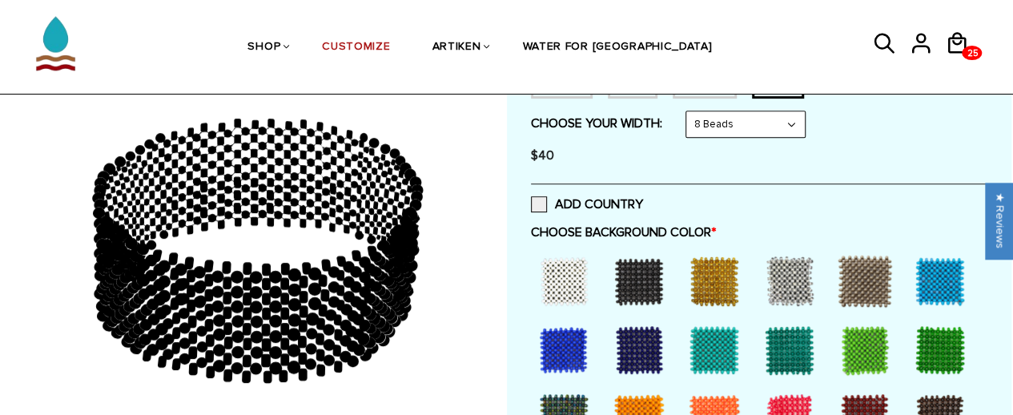
scroll to position [343, 0]
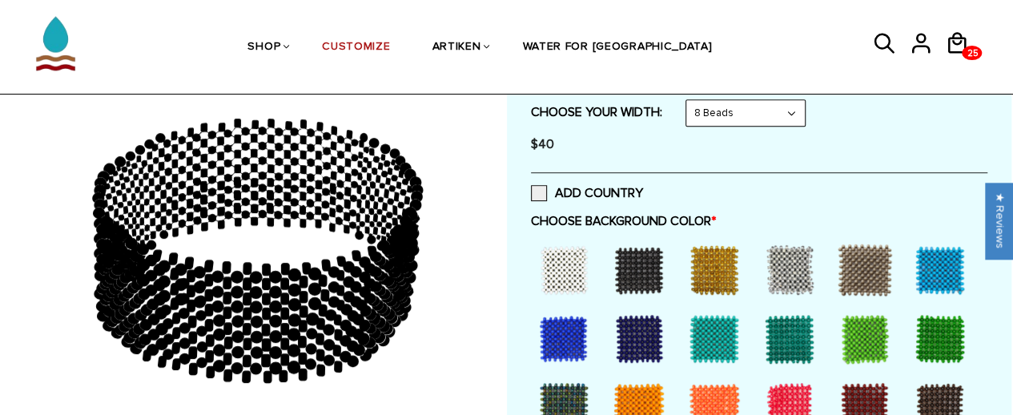
click at [561, 274] on div at bounding box center [564, 270] width 64 height 64
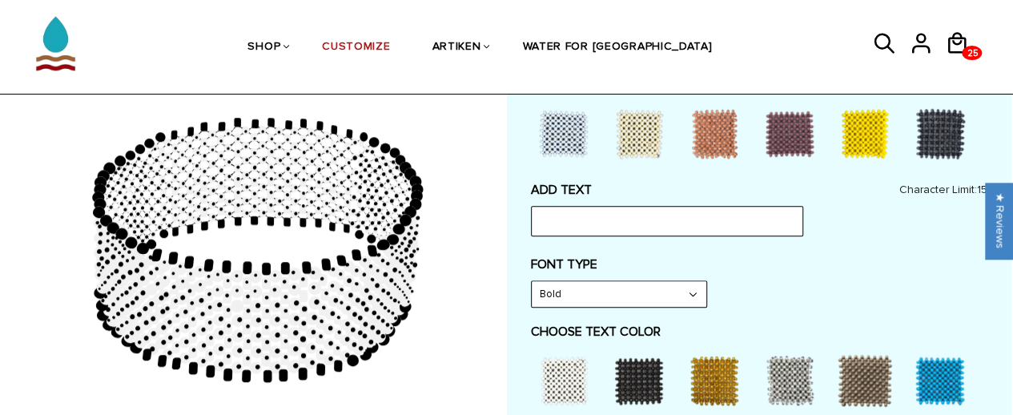
scroll to position [688, 0]
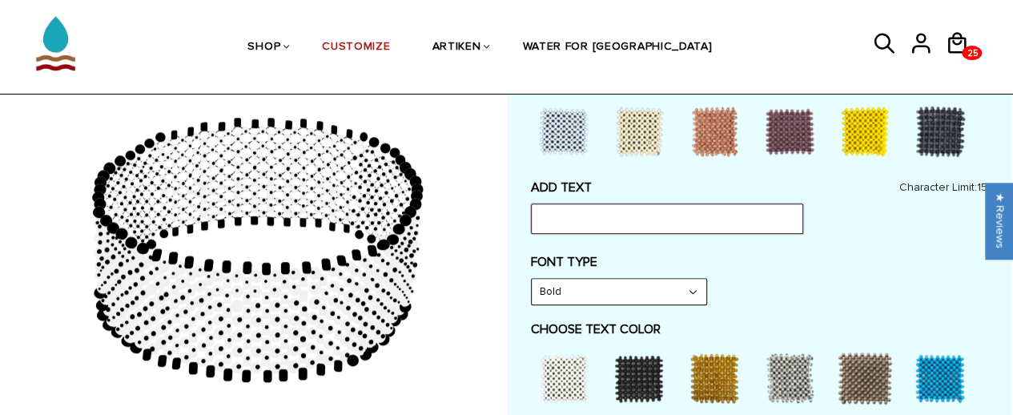
click at [574, 219] on input "text" at bounding box center [667, 218] width 272 height 30
type input "KNIGHTS XC"
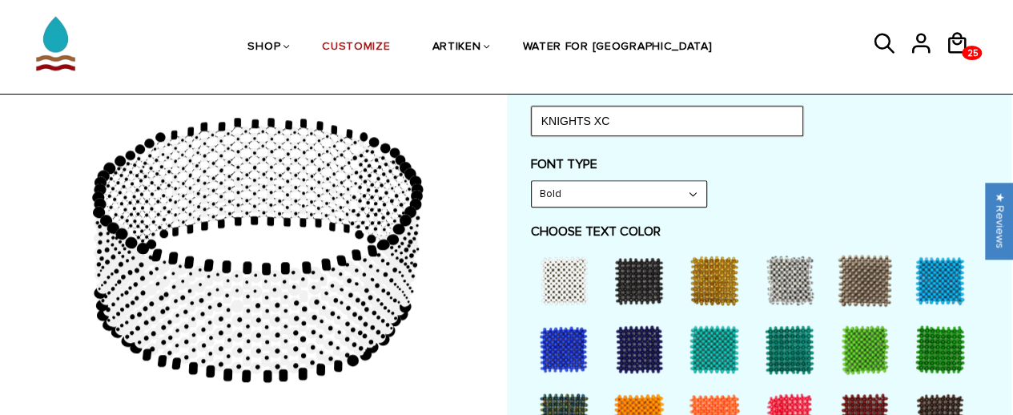
scroll to position [816, 0]
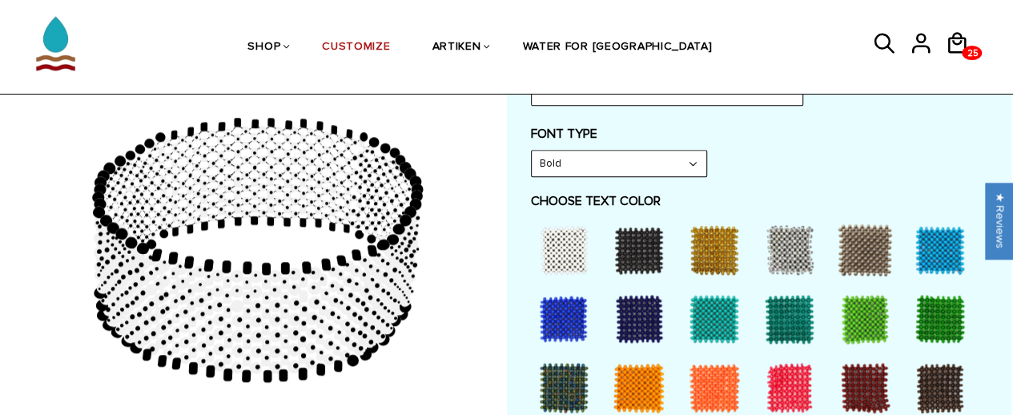
click at [639, 323] on div at bounding box center [639, 319] width 64 height 64
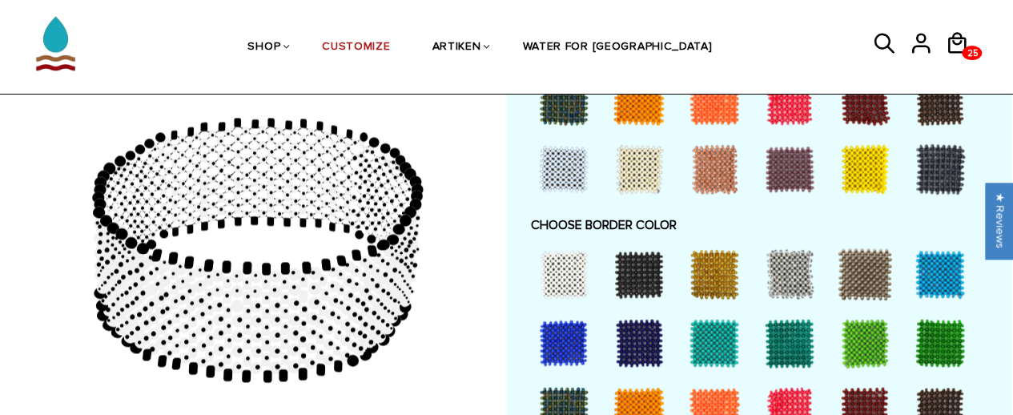
scroll to position [1191, 0]
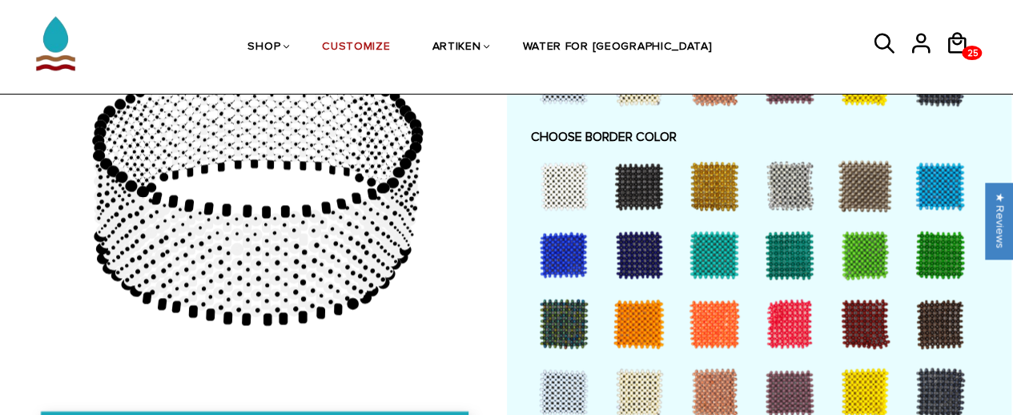
click at [713, 190] on div at bounding box center [714, 186] width 64 height 64
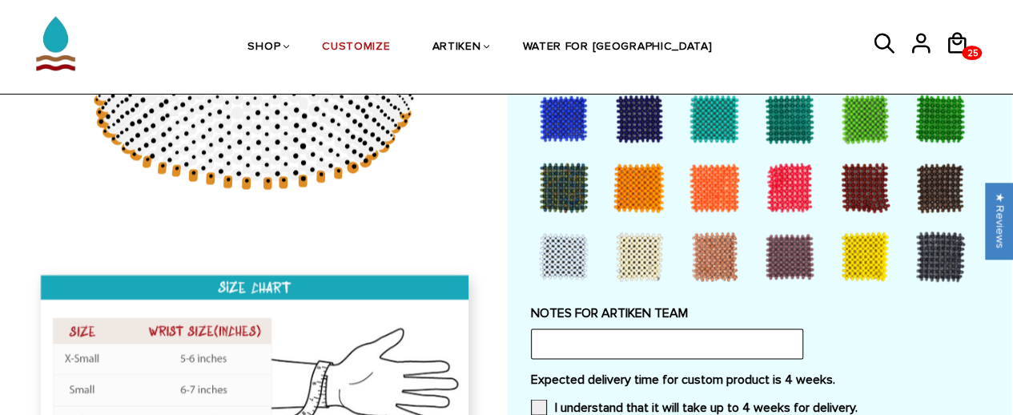
scroll to position [1338, 0]
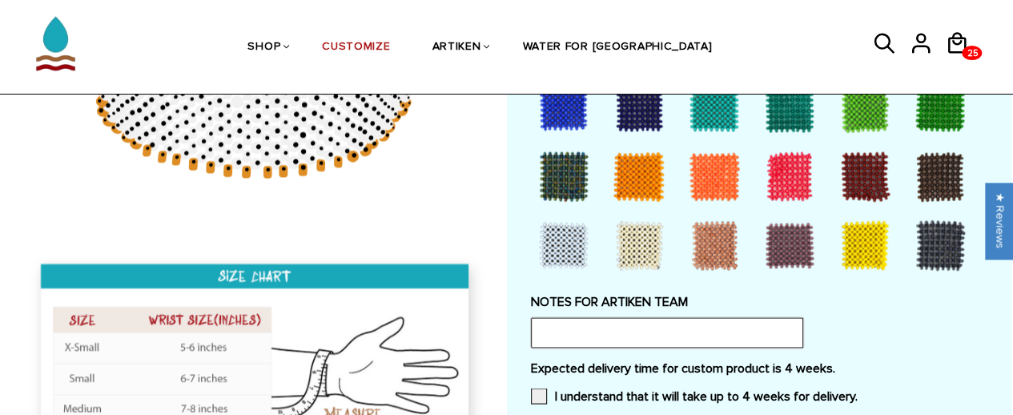
click at [572, 327] on input "text" at bounding box center [667, 332] width 272 height 30
paste input "School colors are Vegas gold, navy and white. I am placing orders for 3 differe…"
click at [579, 331] on input "School colors are Vegas gold, navy and white. I am placing orders for 3 differe…" at bounding box center [667, 332] width 272 height 30
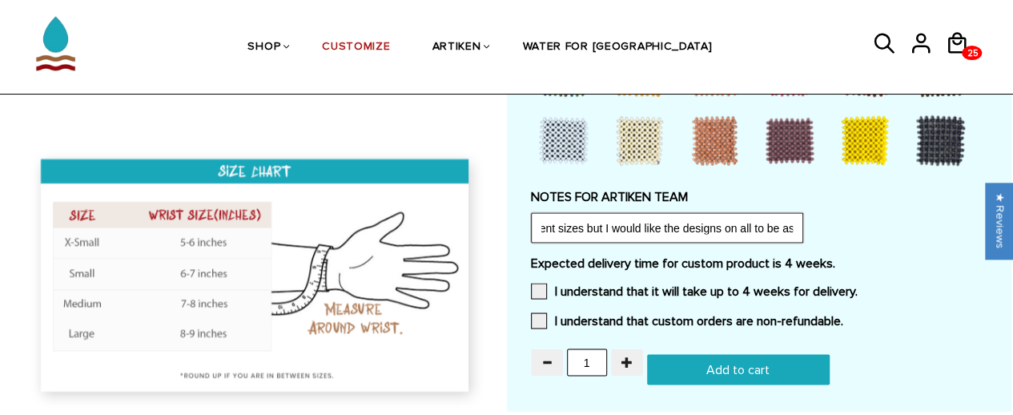
scroll to position [1450, 0]
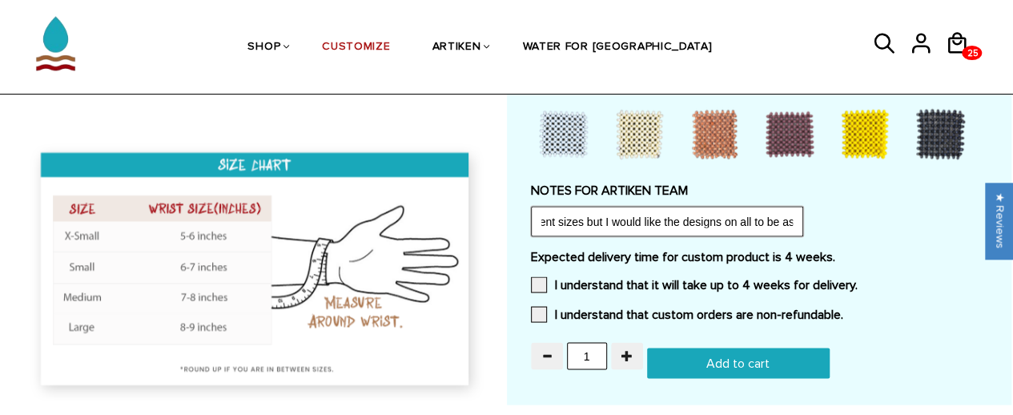
type input "School colors are Vegas gold, navy and white. I am placing orders for 3 differe…"
click at [536, 283] on span at bounding box center [539, 284] width 16 height 16
click at [857, 279] on input "I understand that it will take up to 4 weeks for delivery." at bounding box center [857, 279] width 0 height 0
click at [535, 314] on span at bounding box center [539, 314] width 16 height 16
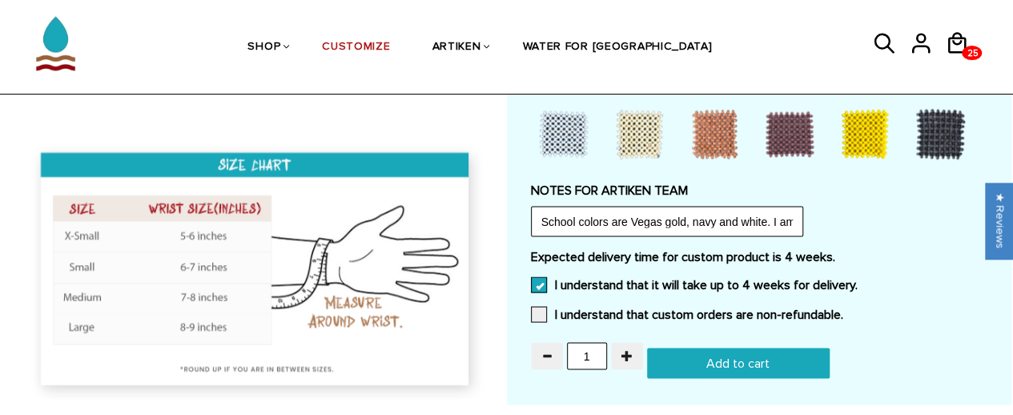
click at [843, 309] on input "I understand that custom orders are non-refundable." at bounding box center [843, 309] width 0 height 0
click at [621, 351] on span "button" at bounding box center [626, 354] width 11 height 11
click at [628, 352] on span "button" at bounding box center [626, 354] width 11 height 11
click at [625, 351] on span "button" at bounding box center [626, 354] width 11 height 11
click at [626, 349] on span "button" at bounding box center [626, 354] width 11 height 11
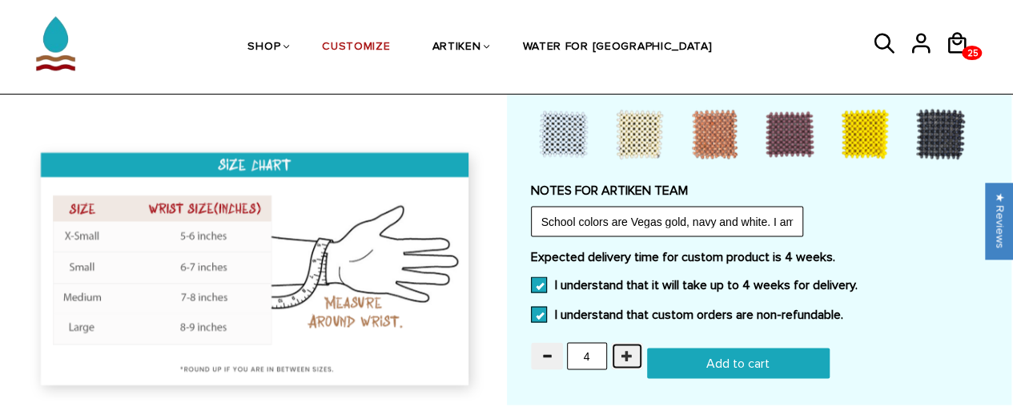
type input "5"
click at [768, 355] on input "Add to cart" at bounding box center [738, 362] width 183 height 30
type input "Add to cart"
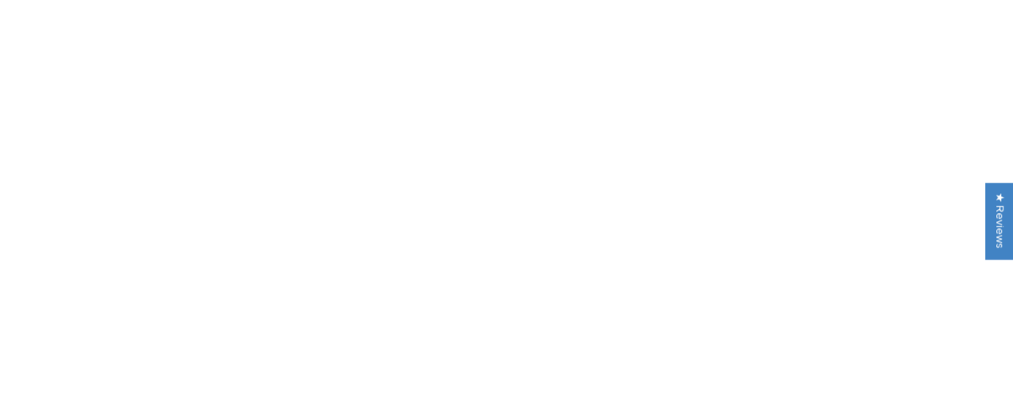
scroll to position [1450, 0]
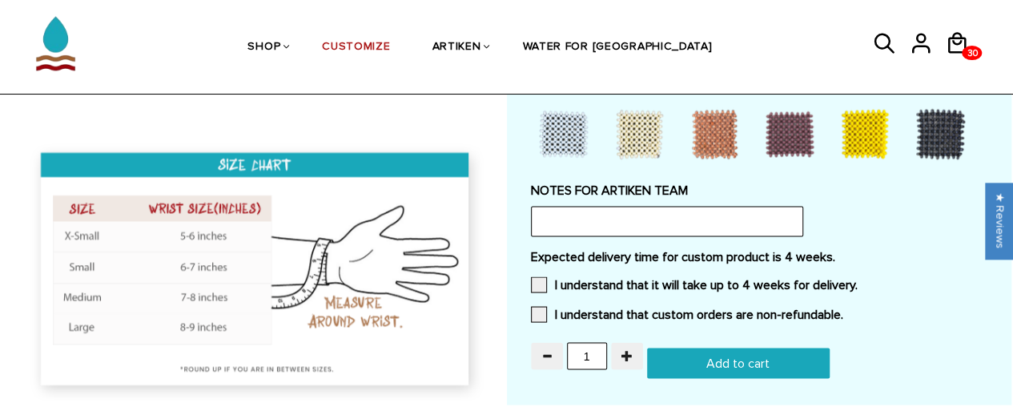
click at [0, 0] on div at bounding box center [0, 0] width 0 height 0
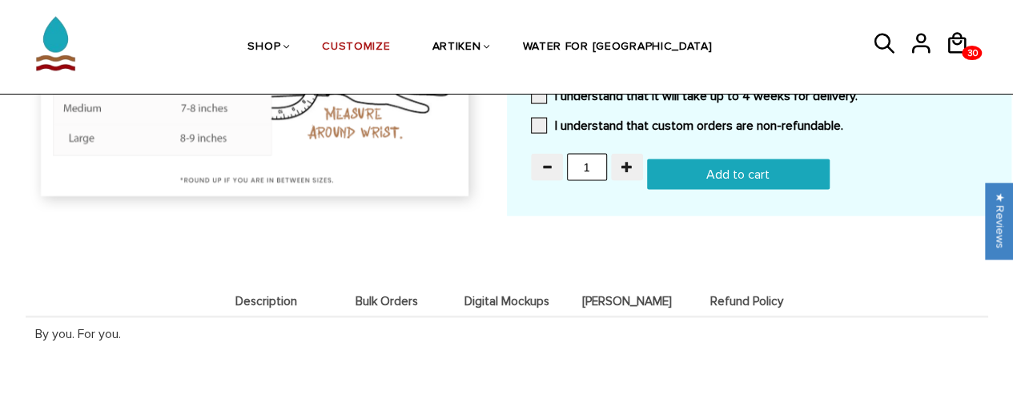
scroll to position [1639, 0]
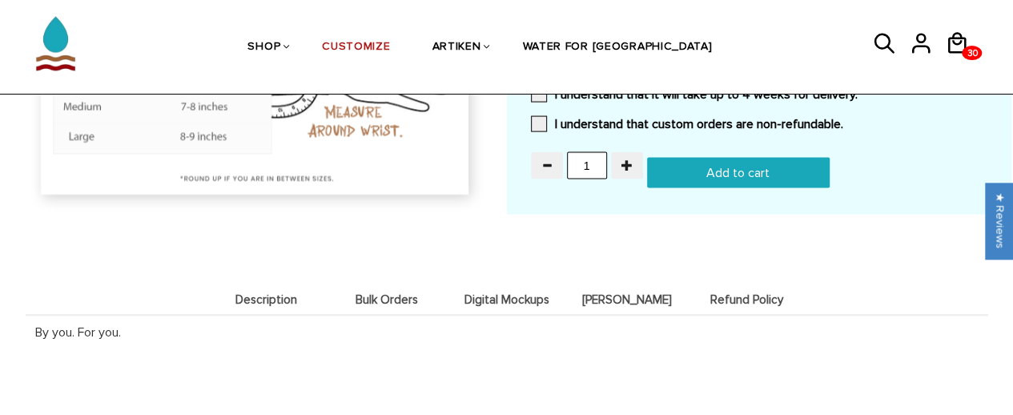
click at [0, 0] on link "View cart" at bounding box center [0, 0] width 0 height 0
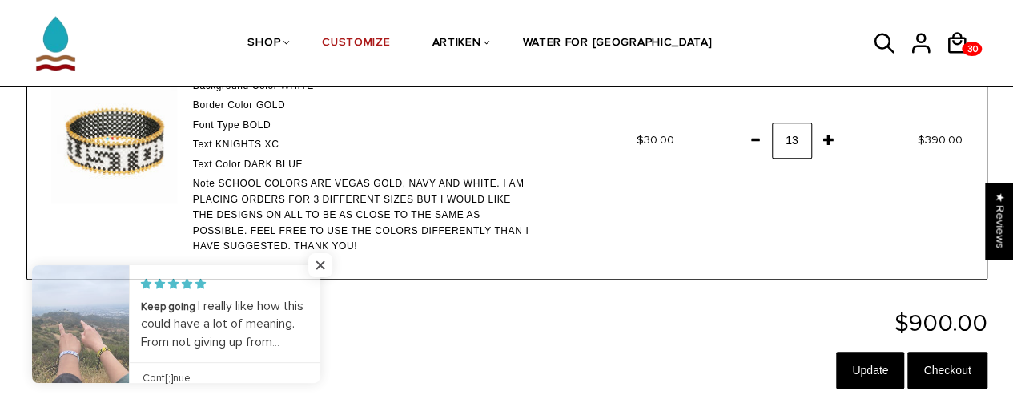
scroll to position [779, 0]
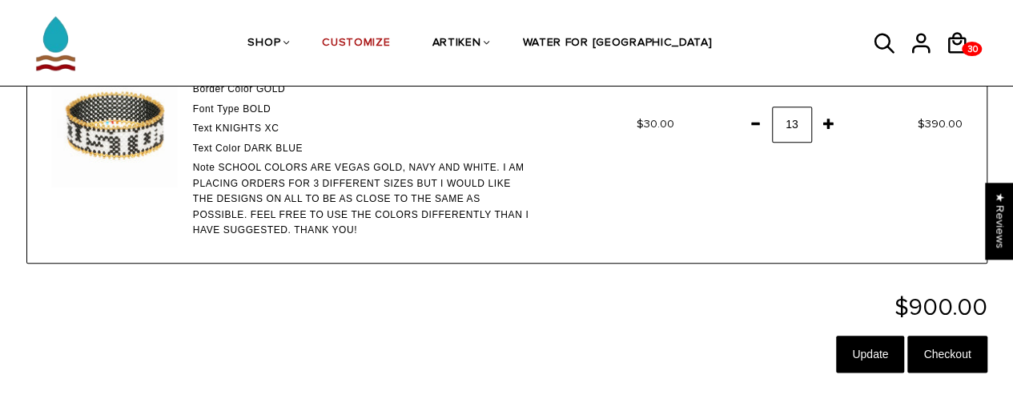
click at [957, 355] on input "Checkout" at bounding box center [946, 353] width 79 height 37
